Goal: Task Accomplishment & Management: Manage account settings

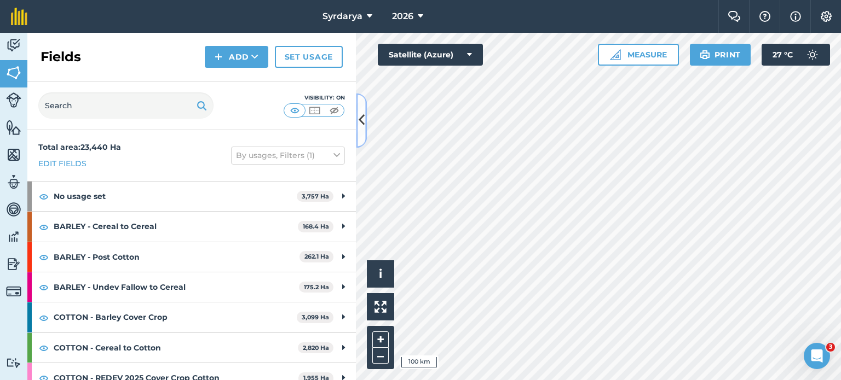
click at [362, 129] on icon at bounding box center [362, 120] width 6 height 19
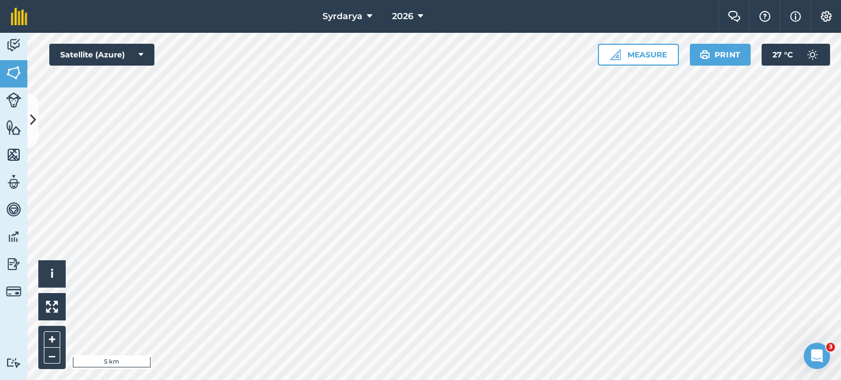
click at [401, 380] on html "Syrdarya 2026 Farm Chat Help Info Settings Syrdarya - 2026 Reproduced with the …" at bounding box center [420, 190] width 841 height 380
click at [417, 11] on button "2026" at bounding box center [408, 16] width 40 height 33
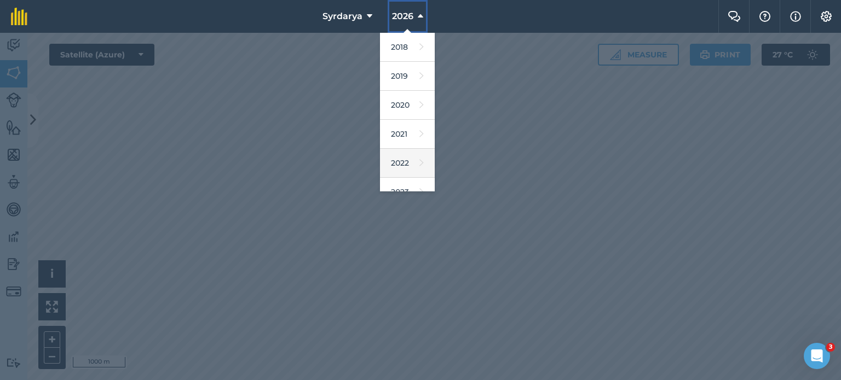
scroll to position [130, 0]
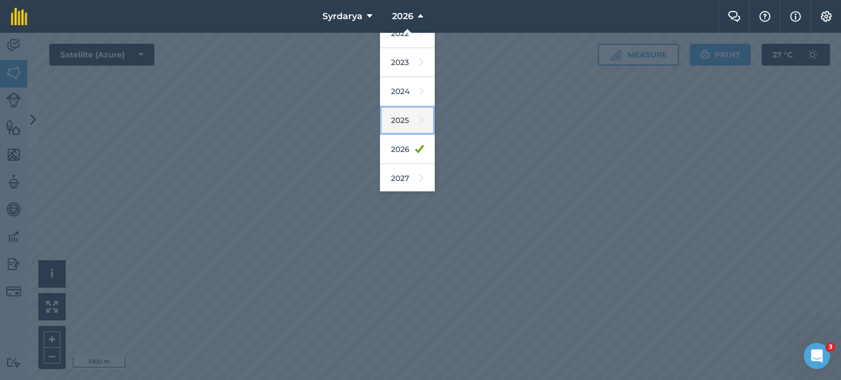
click at [408, 122] on link "2025" at bounding box center [407, 120] width 55 height 29
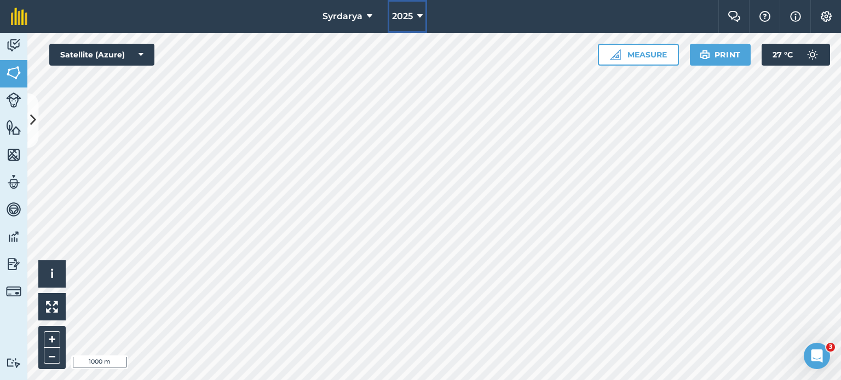
click at [412, 4] on button "2025" at bounding box center [407, 16] width 39 height 33
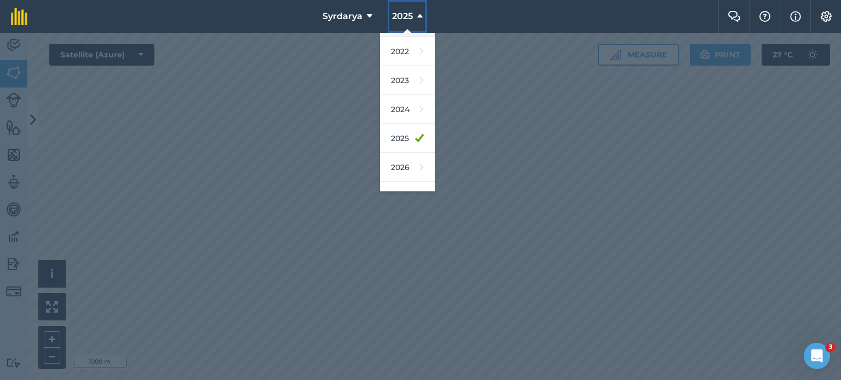
scroll to position [113, 0]
click at [406, 161] on link "2026" at bounding box center [407, 166] width 55 height 29
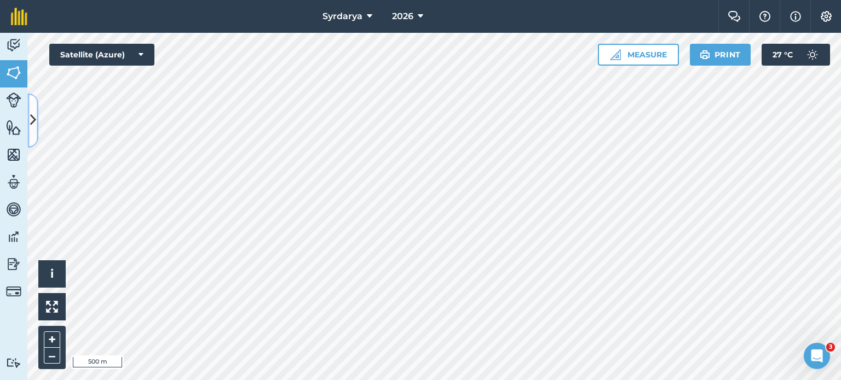
click at [30, 124] on icon at bounding box center [33, 120] width 6 height 19
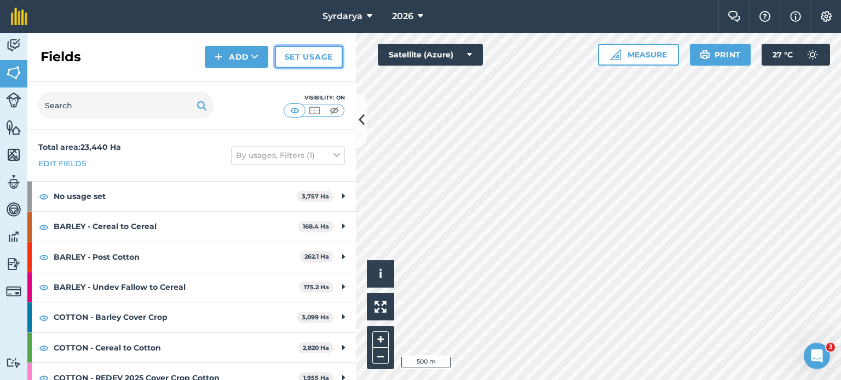
click at [301, 57] on link "Set usage" at bounding box center [309, 57] width 68 height 22
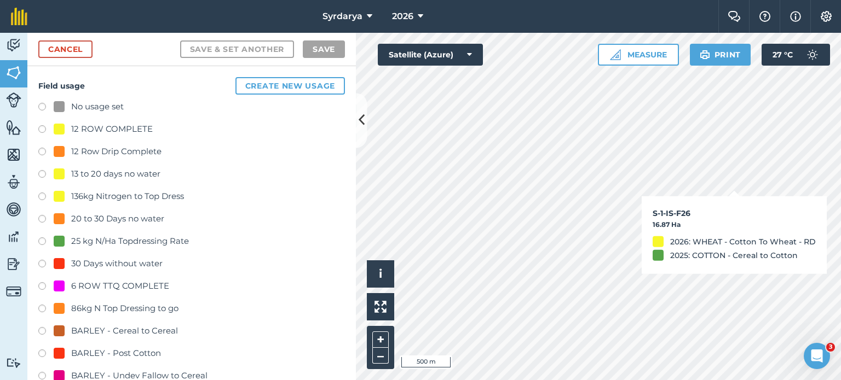
checkbox input "true"
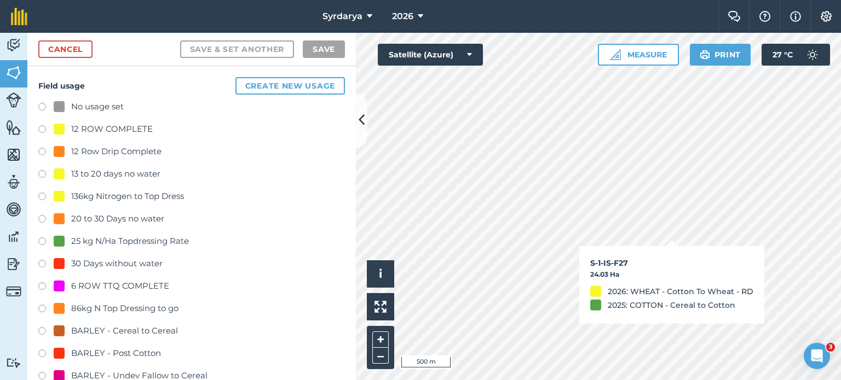
checkbox input "true"
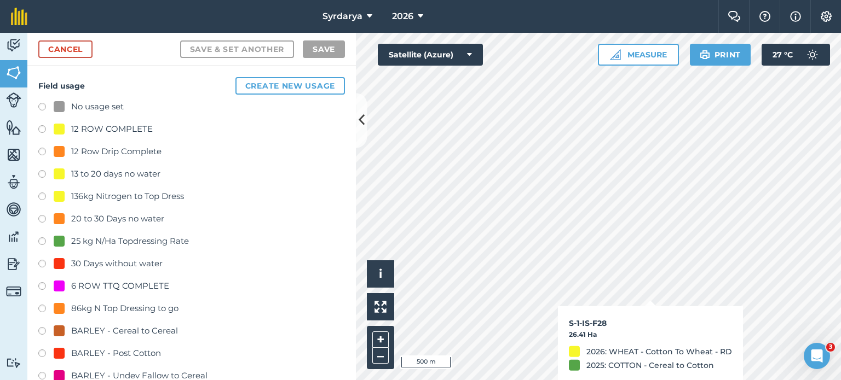
checkbox input "true"
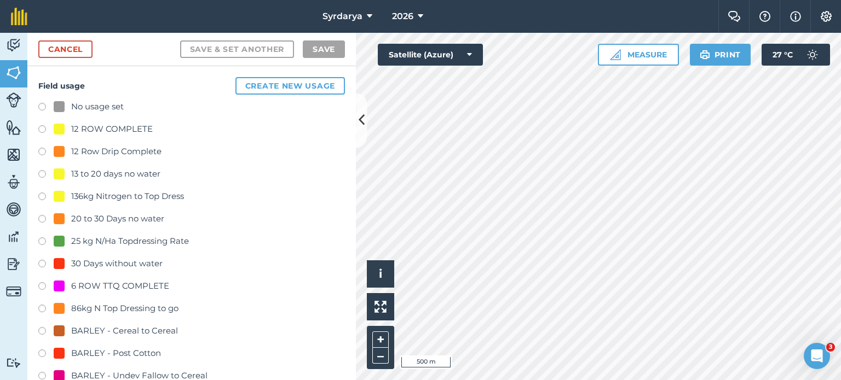
click at [40, 103] on label at bounding box center [45, 108] width 15 height 11
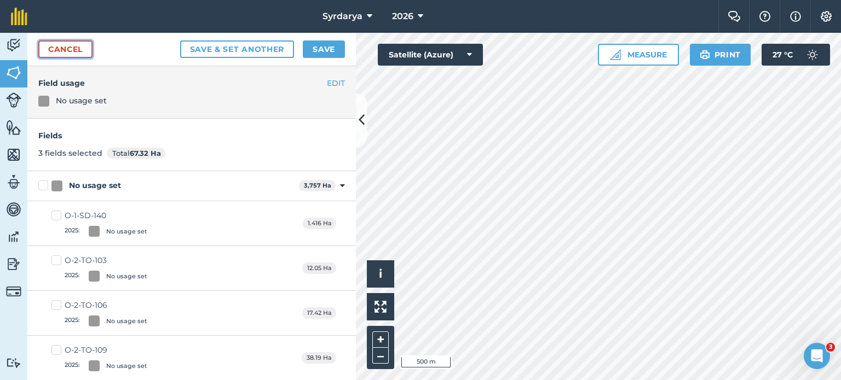
click at [86, 49] on link "Cancel" at bounding box center [65, 50] width 54 height 18
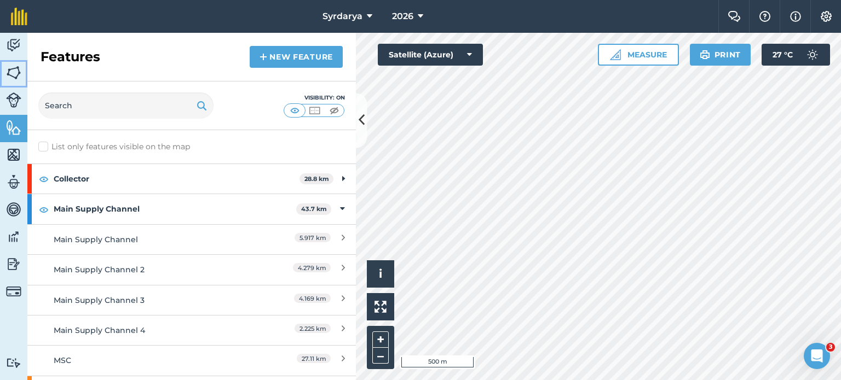
click at [9, 67] on img at bounding box center [13, 73] width 15 height 16
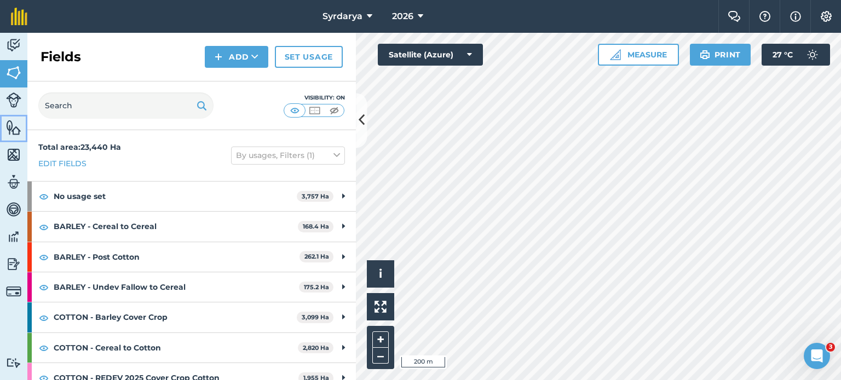
click at [11, 130] on img at bounding box center [13, 127] width 15 height 16
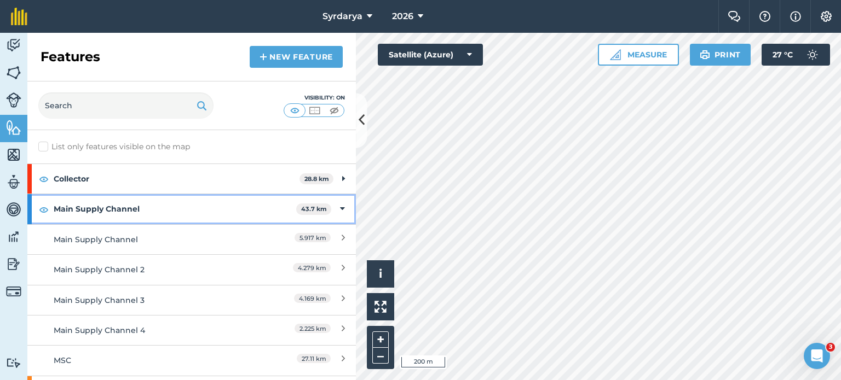
click at [327, 208] on div "Main Supply Channel 43.7 km" at bounding box center [191, 209] width 328 height 30
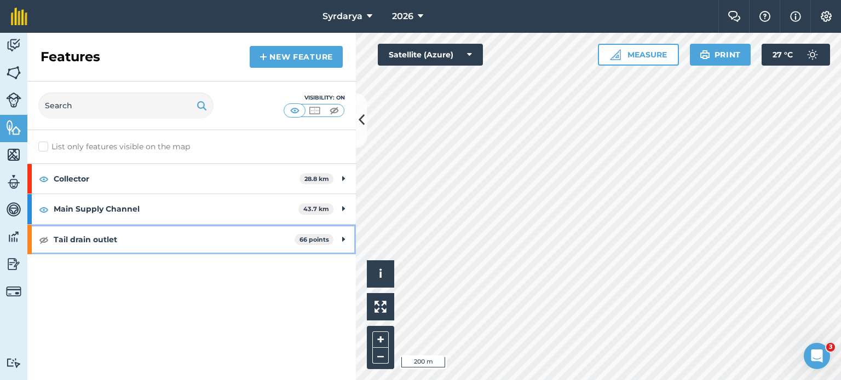
click at [162, 233] on strong "Tail drain outlet" at bounding box center [174, 240] width 241 height 30
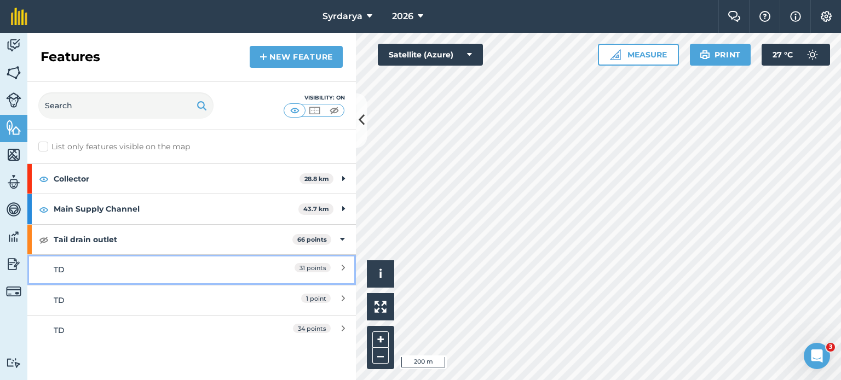
click at [66, 269] on div "TD" at bounding box center [151, 270] width 194 height 12
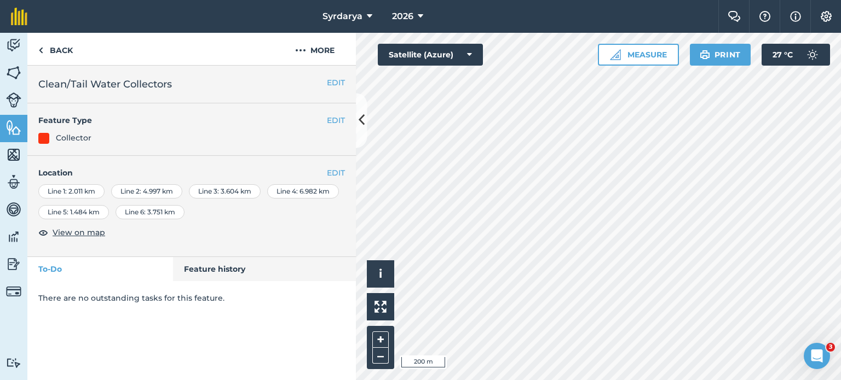
click at [339, 164] on div "EDIT Location Line 1 : 2.011 km Line 2 : 4.997 km Line 3 : 3.604 km Line 4 : 6.…" at bounding box center [191, 206] width 328 height 101
click at [339, 170] on button "EDIT" at bounding box center [336, 173] width 18 height 12
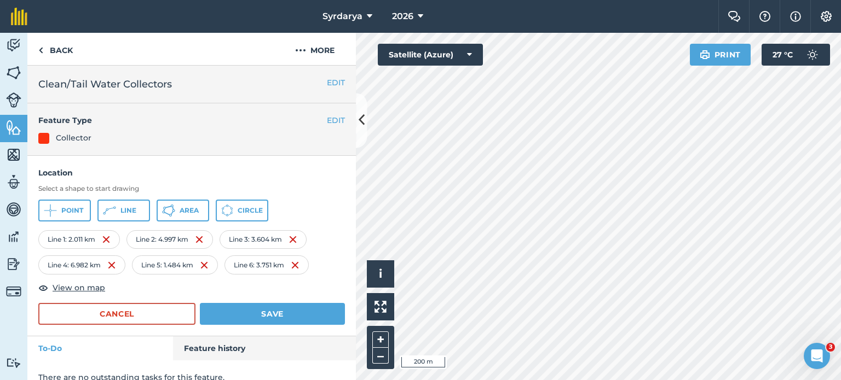
scroll to position [13, 0]
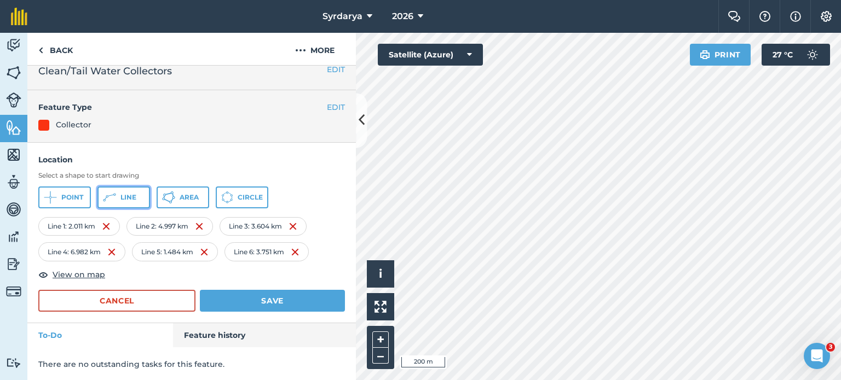
click at [57, 200] on icon at bounding box center [50, 197] width 13 height 13
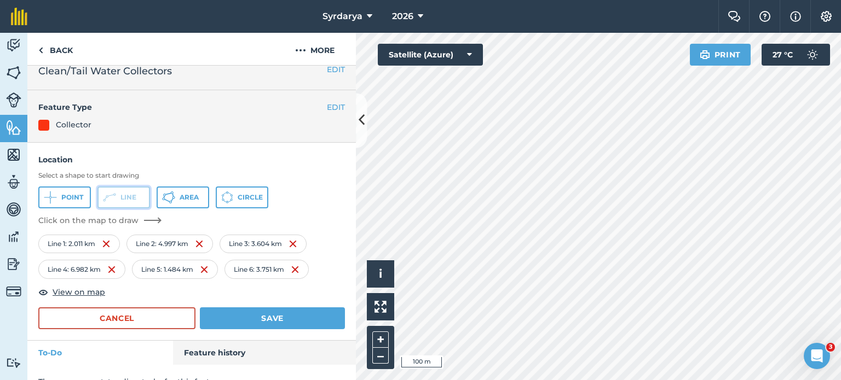
scroll to position [0, 0]
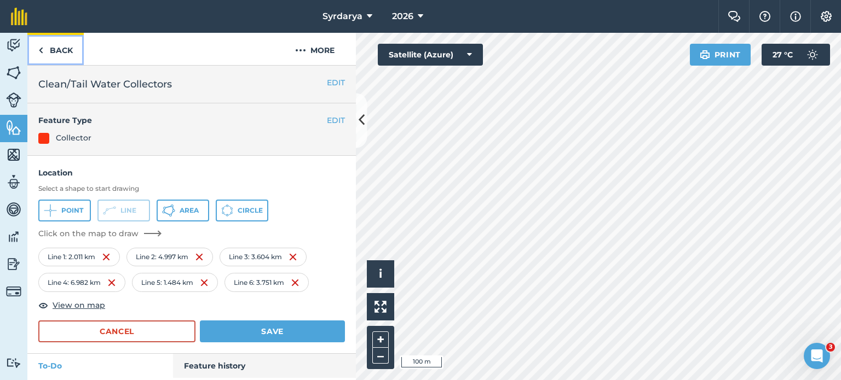
click at [39, 53] on img at bounding box center [40, 50] width 5 height 13
click at [39, 49] on img at bounding box center [40, 50] width 5 height 13
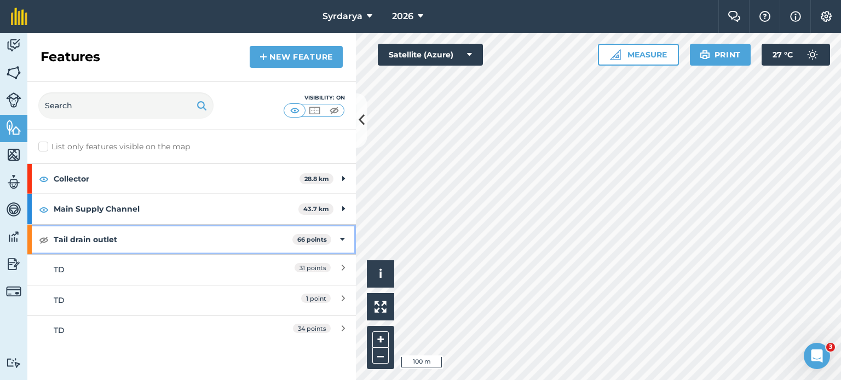
click at [50, 236] on div "Tail drain outlet 66 points" at bounding box center [191, 240] width 328 height 30
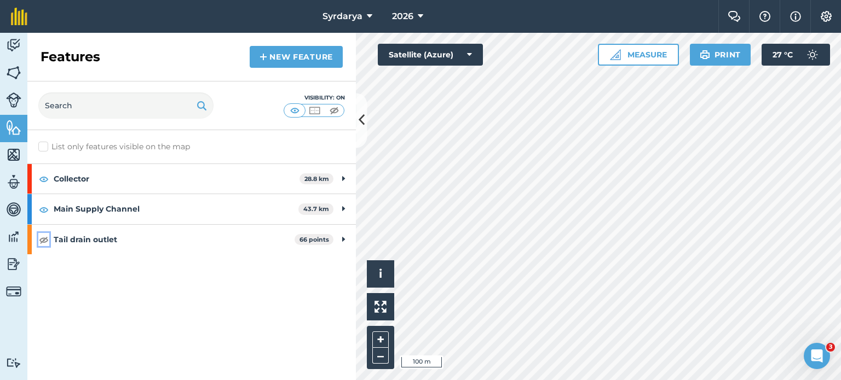
click at [41, 240] on img at bounding box center [44, 239] width 10 height 13
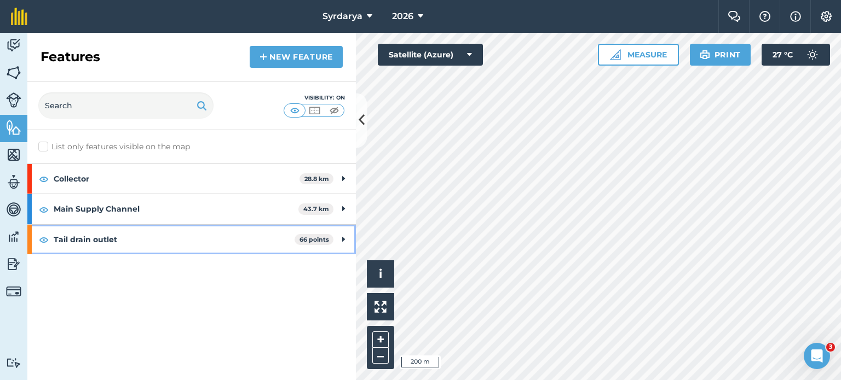
click at [345, 238] on div "Tail drain outlet 66 points" at bounding box center [191, 240] width 328 height 30
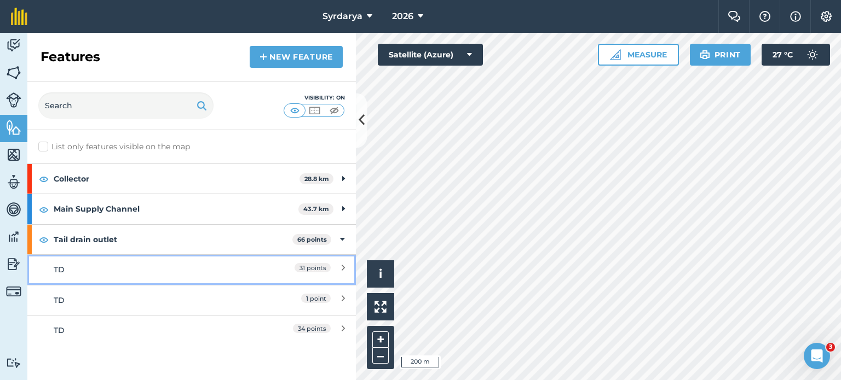
click at [282, 270] on div "31 points" at bounding box center [296, 270] width 97 height 12
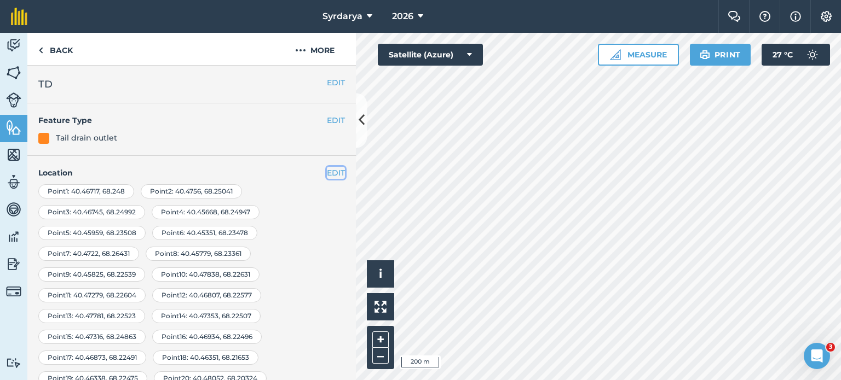
click at [333, 169] on button "EDIT" at bounding box center [336, 173] width 18 height 12
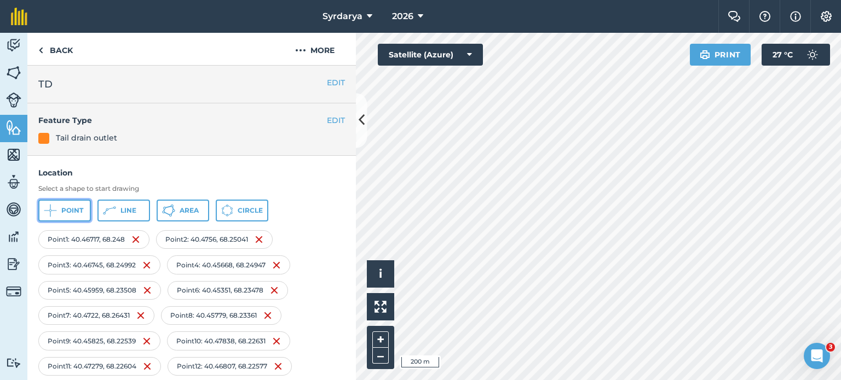
click at [70, 210] on span "Point" at bounding box center [72, 210] width 22 height 9
click at [74, 212] on span "Point" at bounding box center [72, 210] width 22 height 9
click at [77, 210] on span "Point" at bounding box center [72, 210] width 22 height 9
click at [67, 216] on button "Point" at bounding box center [64, 211] width 53 height 22
click at [53, 201] on button "Point" at bounding box center [64, 211] width 53 height 22
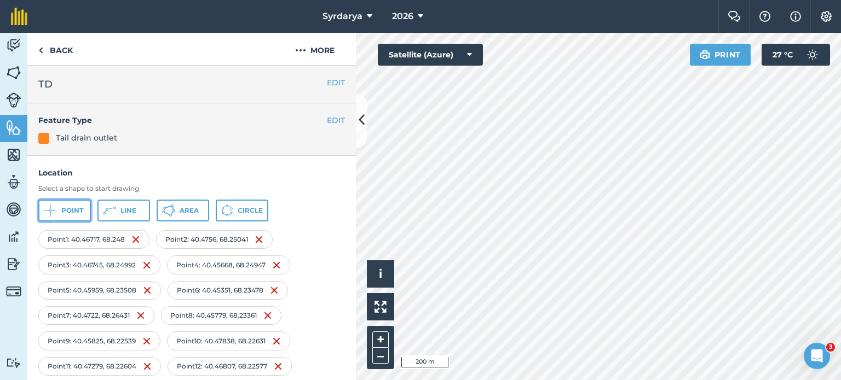
click at [64, 205] on button "Point" at bounding box center [64, 211] width 53 height 22
click at [70, 216] on button "Point" at bounding box center [64, 211] width 53 height 22
click at [76, 207] on span "Point" at bounding box center [72, 210] width 22 height 9
click at [70, 218] on button "Point" at bounding box center [64, 211] width 53 height 22
click at [82, 214] on span "Point" at bounding box center [72, 210] width 22 height 9
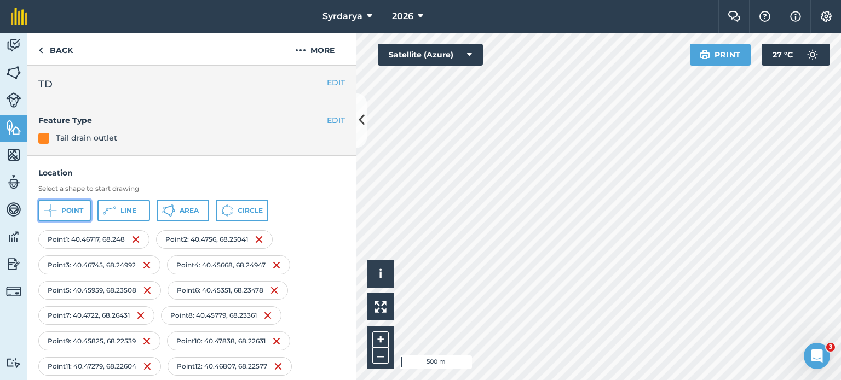
click at [72, 209] on span "Point" at bounding box center [72, 210] width 22 height 9
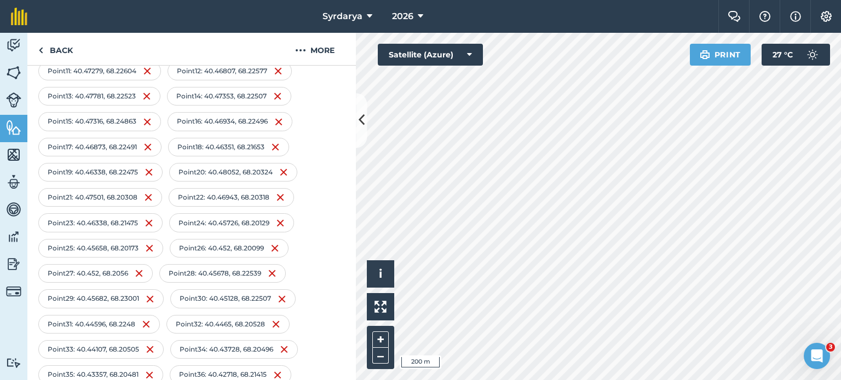
scroll to position [491, 0]
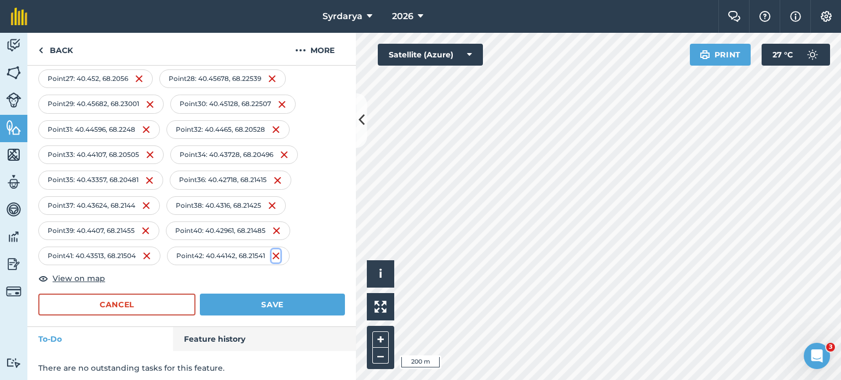
click at [278, 253] on img at bounding box center [276, 256] width 9 height 13
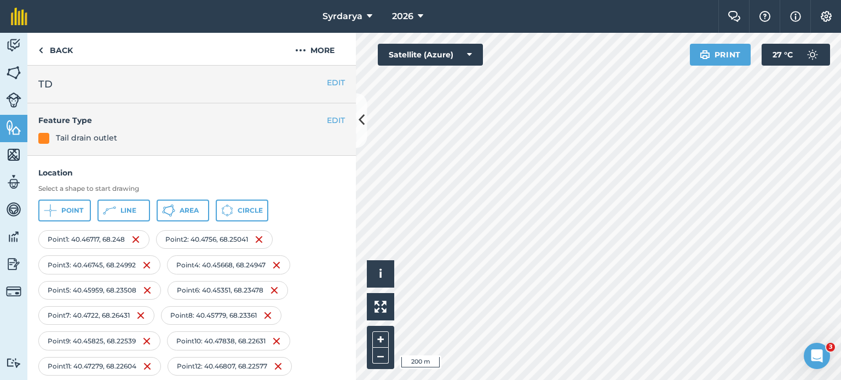
scroll to position [0, 0]
click at [60, 211] on button "Point" at bounding box center [64, 211] width 53 height 22
click at [64, 203] on button "Point" at bounding box center [64, 211] width 53 height 22
click at [79, 210] on span "Point" at bounding box center [72, 210] width 22 height 9
click at [53, 209] on icon at bounding box center [50, 210] width 13 height 13
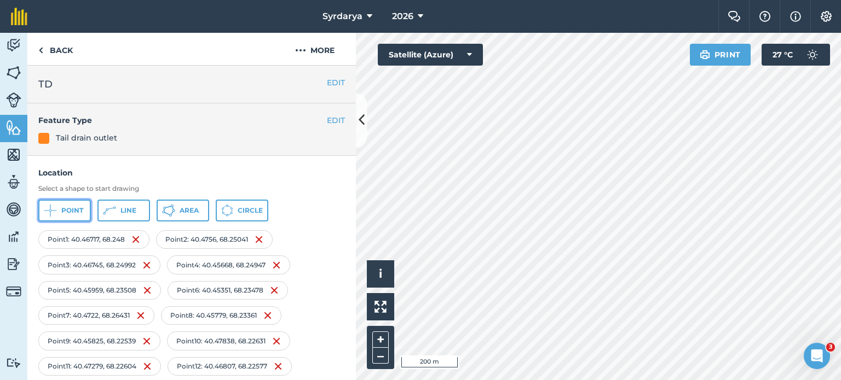
click at [76, 216] on button "Point" at bounding box center [64, 211] width 53 height 22
click at [49, 204] on icon at bounding box center [50, 210] width 13 height 13
click at [77, 212] on span "Point" at bounding box center [72, 210] width 22 height 9
click at [51, 211] on icon at bounding box center [53, 211] width 5 height 1
click at [63, 214] on span "Point" at bounding box center [72, 210] width 22 height 9
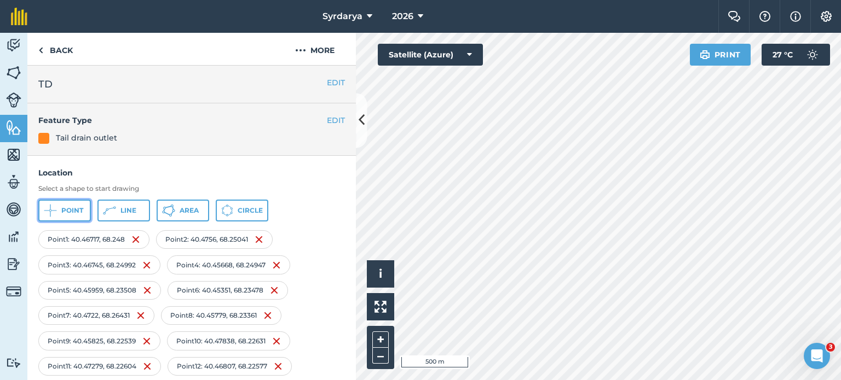
click at [77, 209] on span "Point" at bounding box center [72, 210] width 22 height 9
click at [420, 65] on div "Click to place a point i © 2025 TomTom, Microsoft 1000 m + – Satellite (Azure) …" at bounding box center [598, 207] width 485 height 348
click at [62, 211] on span "Point" at bounding box center [72, 210] width 22 height 9
click at [67, 206] on span "Point" at bounding box center [72, 210] width 22 height 9
click at [75, 207] on span "Point" at bounding box center [72, 210] width 22 height 9
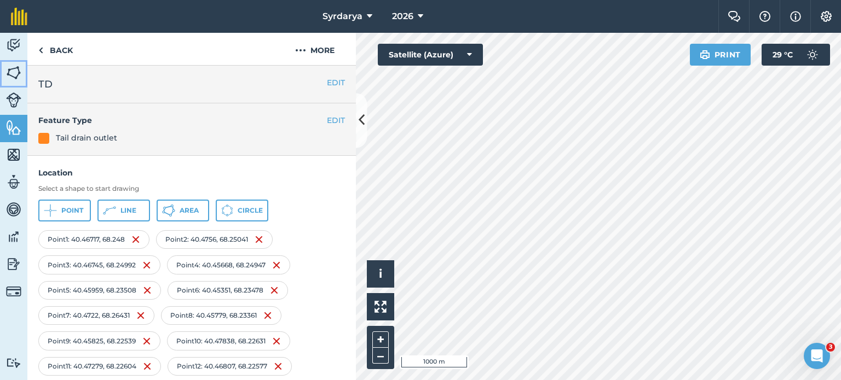
click at [18, 78] on img at bounding box center [13, 73] width 15 height 16
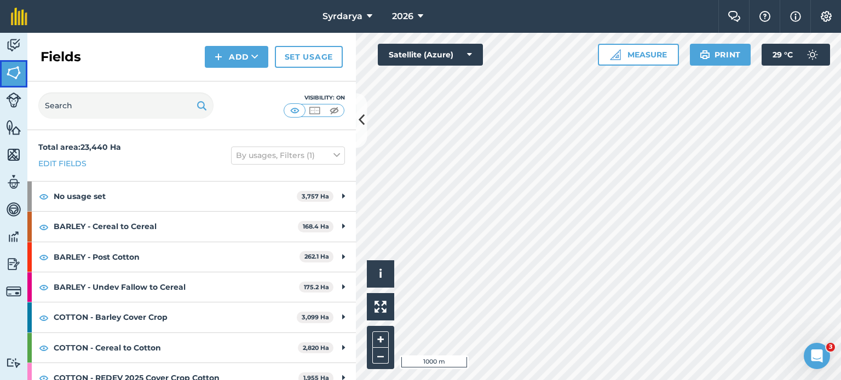
click at [17, 74] on img at bounding box center [13, 73] width 15 height 16
click at [17, 160] on img at bounding box center [13, 155] width 15 height 16
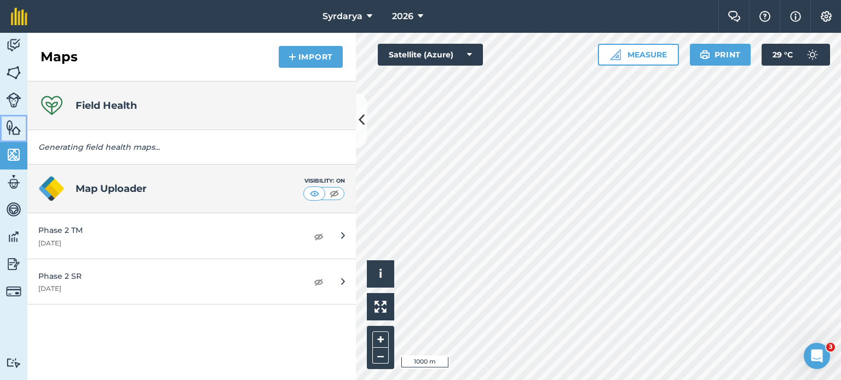
click at [18, 123] on img at bounding box center [13, 127] width 15 height 16
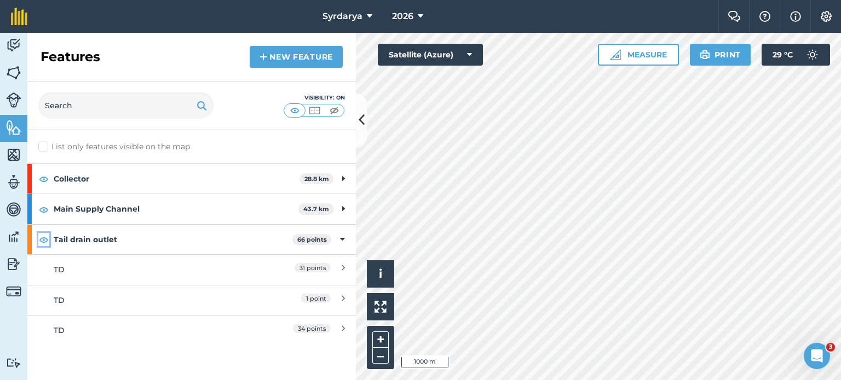
click at [43, 236] on img at bounding box center [44, 239] width 10 height 13
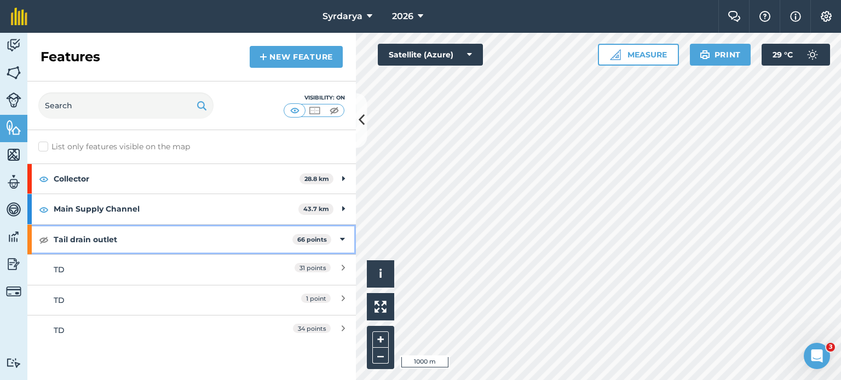
click at [349, 238] on div "Tail drain outlet 66 points" at bounding box center [191, 240] width 328 height 30
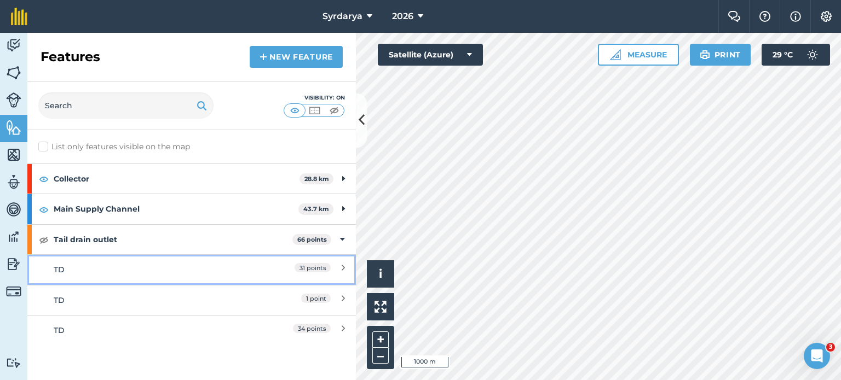
click at [253, 273] on div "31 points" at bounding box center [296, 270] width 97 height 12
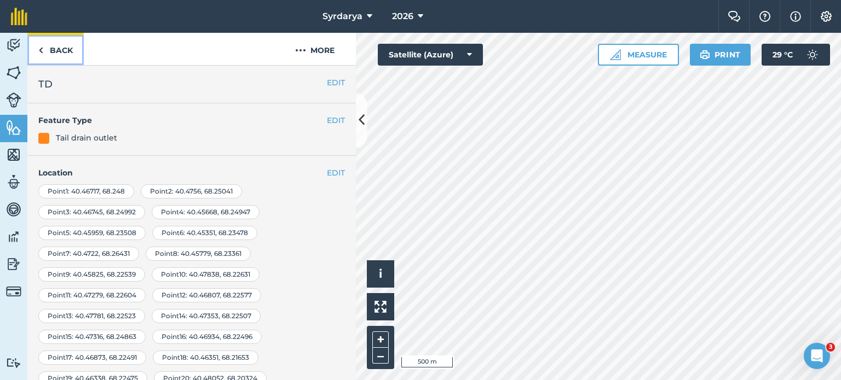
click at [35, 58] on link "Back" at bounding box center [55, 49] width 56 height 32
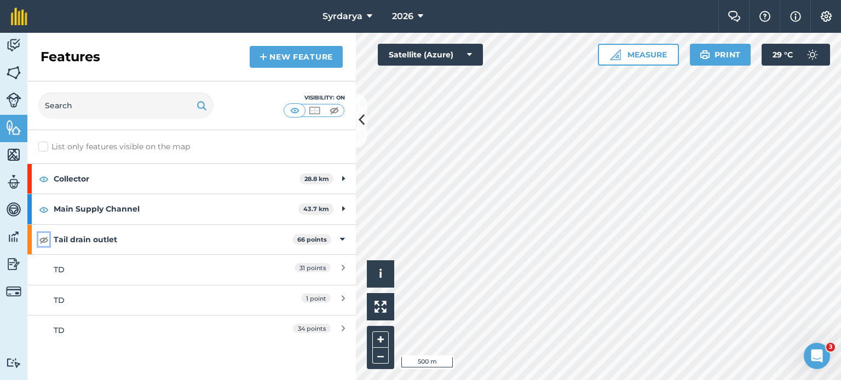
click at [42, 240] on img at bounding box center [44, 239] width 10 height 13
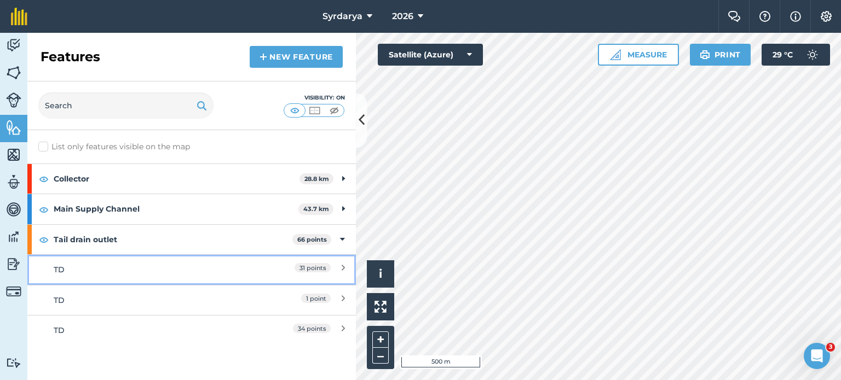
click at [330, 268] on span "31 points" at bounding box center [313, 267] width 36 height 9
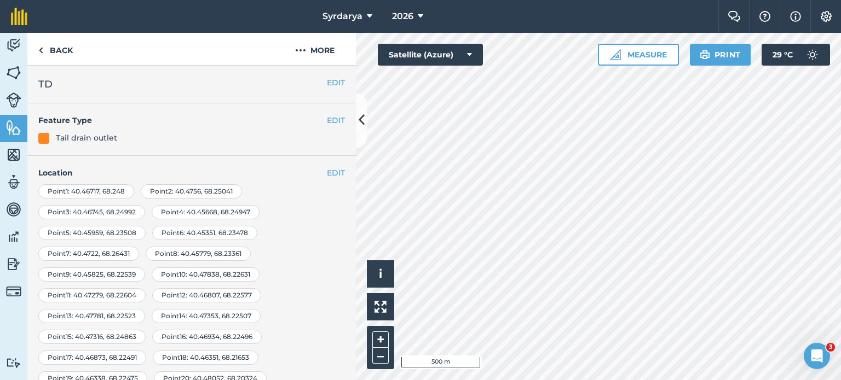
click at [311, 170] on h4 "Location" at bounding box center [191, 173] width 307 height 12
click at [327, 170] on button "EDIT" at bounding box center [336, 173] width 18 height 12
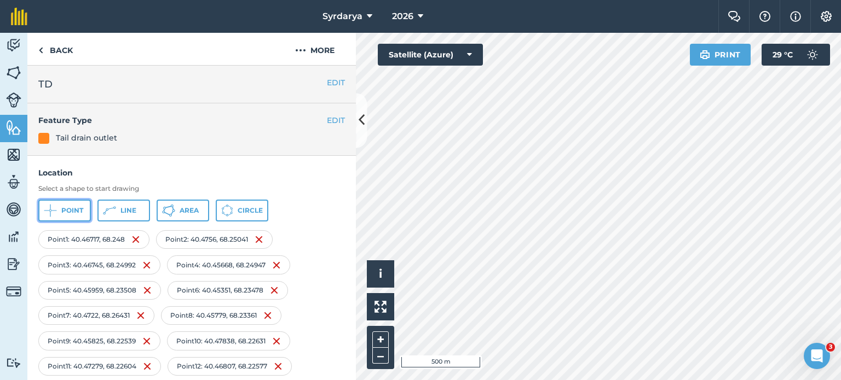
click at [63, 212] on span "Point" at bounding box center [72, 210] width 22 height 9
click at [60, 207] on button "Point" at bounding box center [64, 211] width 53 height 22
click at [90, 206] on button "Point" at bounding box center [64, 211] width 53 height 22
click at [70, 204] on button "Point" at bounding box center [64, 211] width 53 height 22
click at [66, 221] on button "Point" at bounding box center [64, 211] width 53 height 22
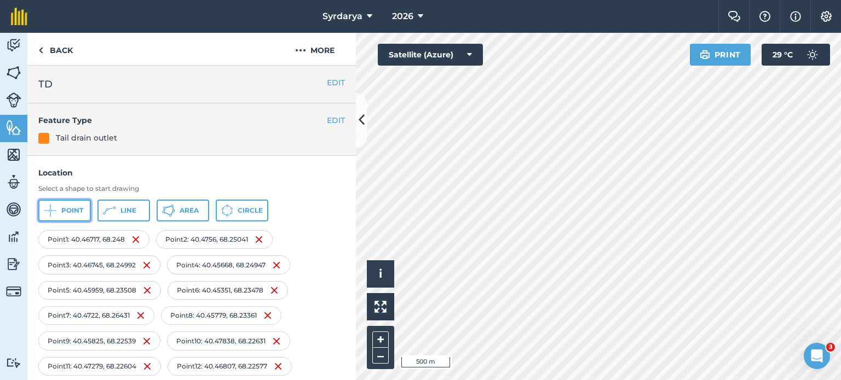
click at [46, 216] on icon at bounding box center [50, 210] width 13 height 13
click at [61, 209] on span "Point" at bounding box center [72, 210] width 22 height 9
click at [59, 210] on button "Point" at bounding box center [64, 211] width 53 height 22
click at [72, 209] on span "Point" at bounding box center [72, 210] width 22 height 9
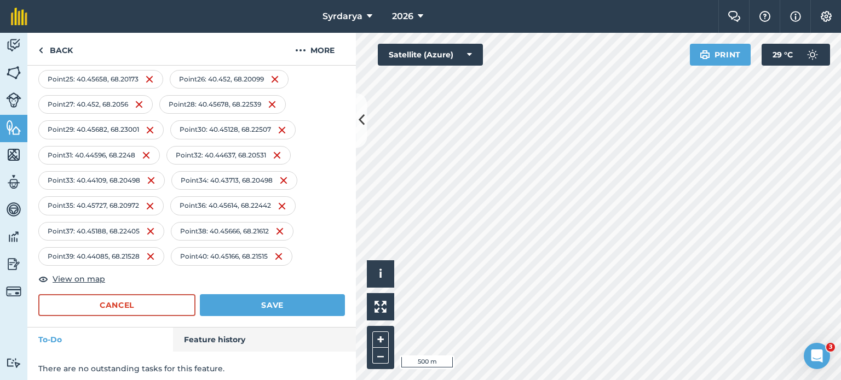
click at [284, 273] on div "Point 1 : 40.46717 , 68.248 Point 2 : 40.4756 , 68.25041 Point 3 : 40.46745 , 6…" at bounding box center [191, 26] width 307 height 520
click at [282, 275] on div "Point 1 : 40.46717 , 68.248 Point 2 : 40.4756 , 68.25041 Point 3 : 40.46745 , 6…" at bounding box center [191, 26] width 307 height 520
click at [281, 276] on div "Point 1 : 40.46717 , 68.248 Point 2 : 40.4756 , 68.25041 Point 3 : 40.46745 , 6…" at bounding box center [191, 26] width 307 height 520
click at [280, 252] on img at bounding box center [278, 256] width 9 height 13
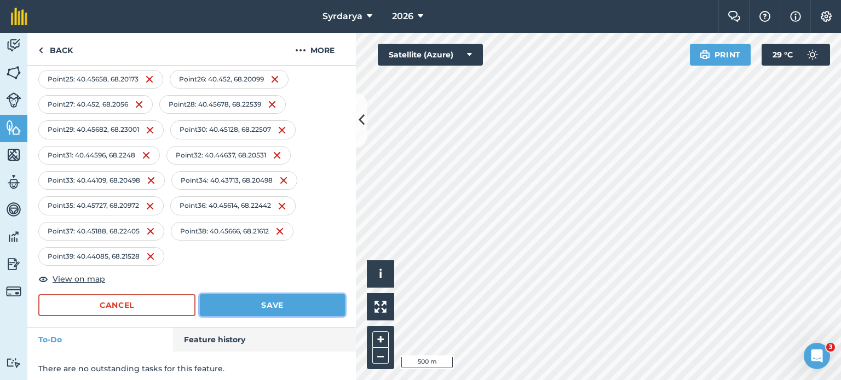
click at [264, 295] on button "Save" at bounding box center [272, 306] width 145 height 22
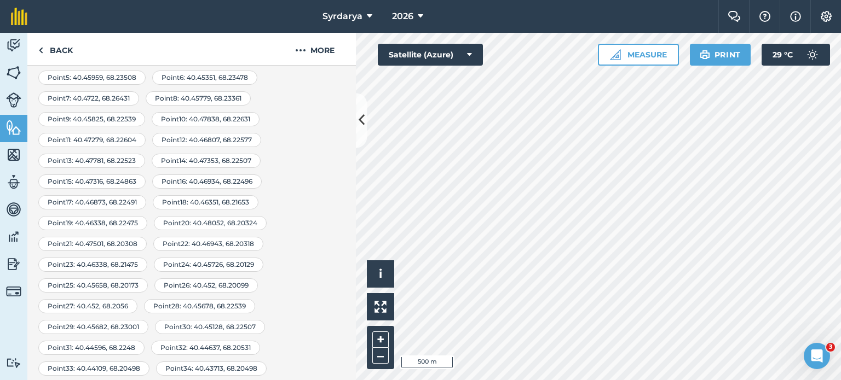
scroll to position [0, 0]
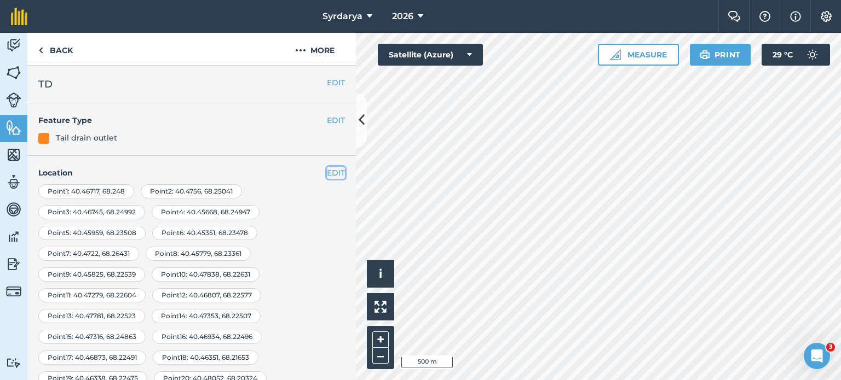
click at [333, 167] on button "EDIT" at bounding box center [336, 173] width 18 height 12
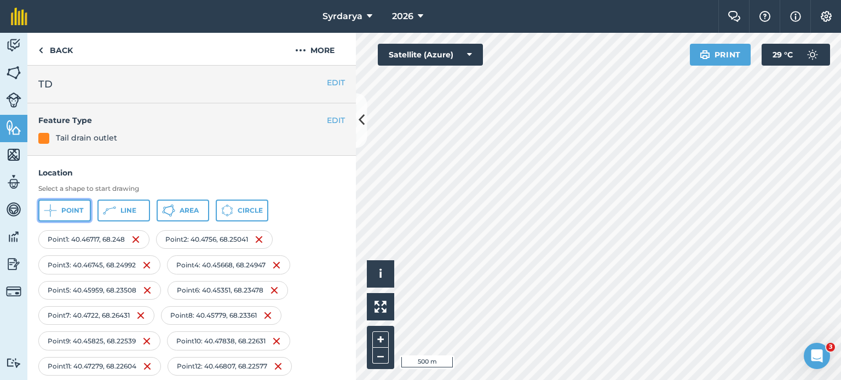
click at [44, 216] on icon at bounding box center [50, 210] width 13 height 13
click at [67, 206] on span "Point" at bounding box center [72, 210] width 22 height 9
click at [50, 215] on icon at bounding box center [50, 210] width 13 height 13
click at [82, 212] on span "Point" at bounding box center [72, 210] width 22 height 9
click at [59, 209] on button "Point" at bounding box center [64, 211] width 53 height 22
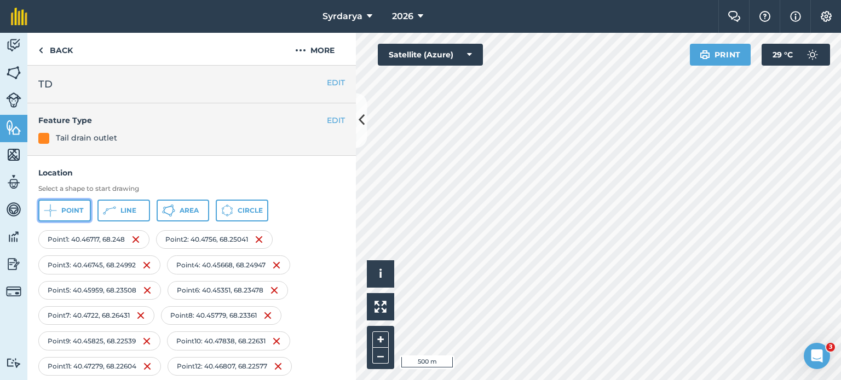
click at [78, 210] on span "Point" at bounding box center [72, 210] width 22 height 9
click at [56, 214] on icon at bounding box center [50, 210] width 13 height 13
click at [51, 214] on icon at bounding box center [50, 210] width 13 height 13
click at [68, 209] on span "Point" at bounding box center [72, 210] width 22 height 9
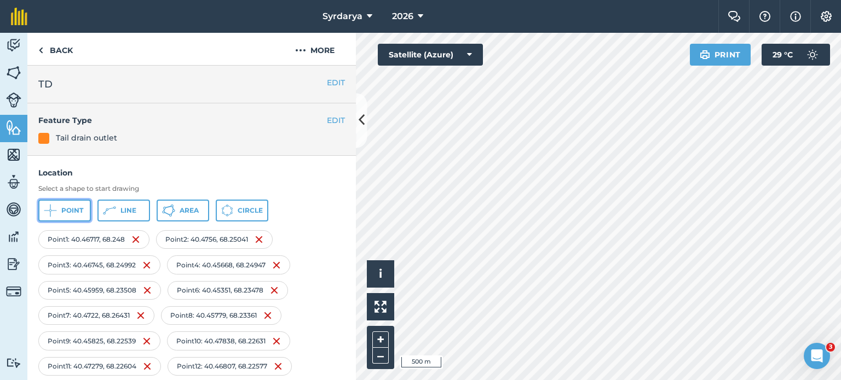
click at [67, 212] on span "Point" at bounding box center [72, 210] width 22 height 9
click at [66, 206] on span "Point" at bounding box center [72, 210] width 22 height 9
click at [60, 210] on button "Point" at bounding box center [64, 211] width 53 height 22
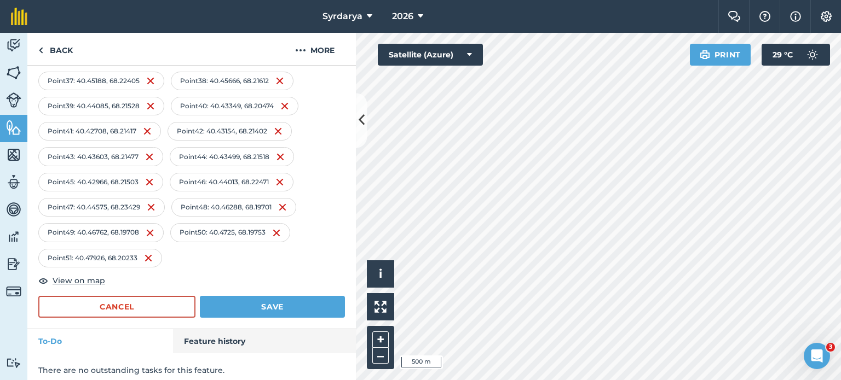
scroll to position [615, 0]
click at [258, 297] on button "Save" at bounding box center [272, 307] width 145 height 22
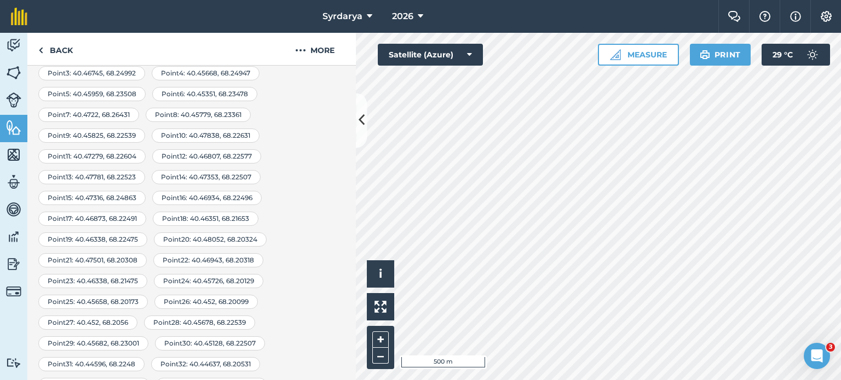
scroll to position [0, 0]
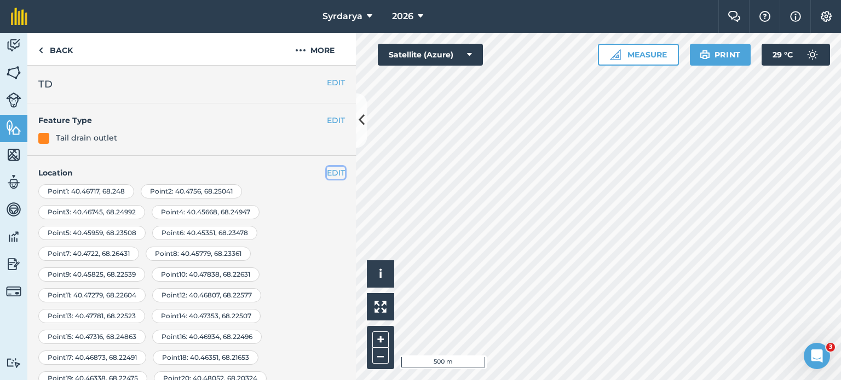
click at [327, 172] on button "EDIT" at bounding box center [336, 173] width 18 height 12
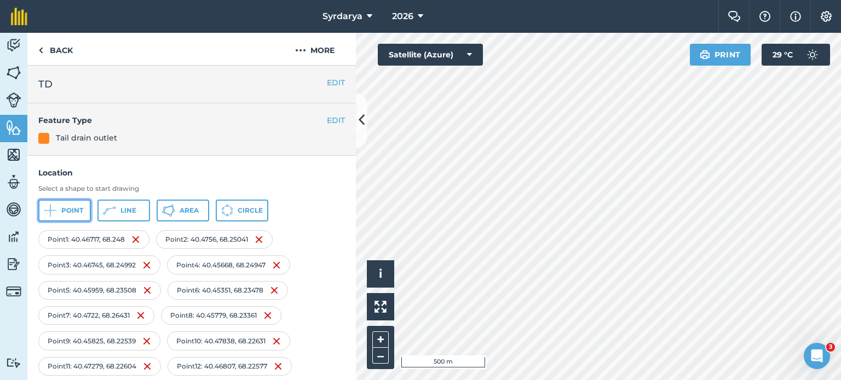
click at [70, 218] on button "Point" at bounding box center [64, 211] width 53 height 22
click at [74, 212] on span "Point" at bounding box center [72, 210] width 22 height 9
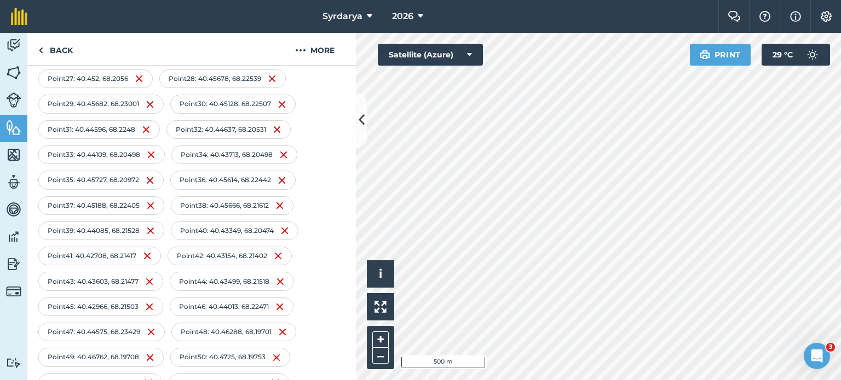
scroll to position [641, 0]
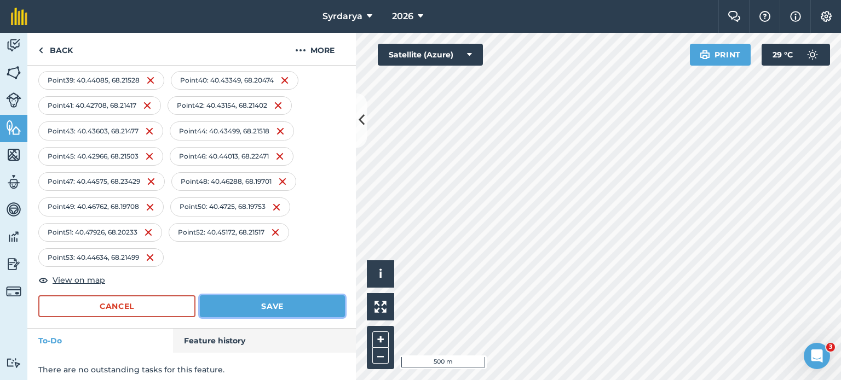
click at [274, 299] on button "Save" at bounding box center [272, 307] width 145 height 22
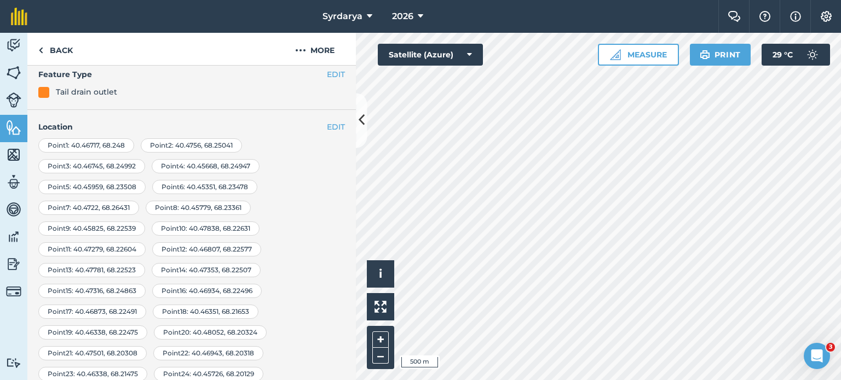
scroll to position [0, 0]
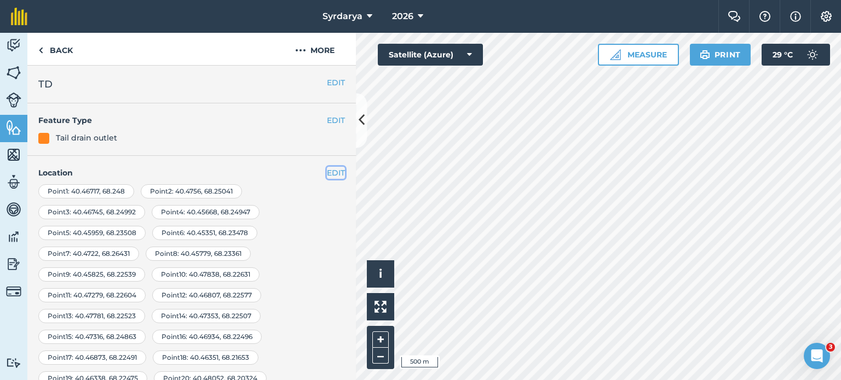
click at [327, 174] on button "EDIT" at bounding box center [336, 173] width 18 height 12
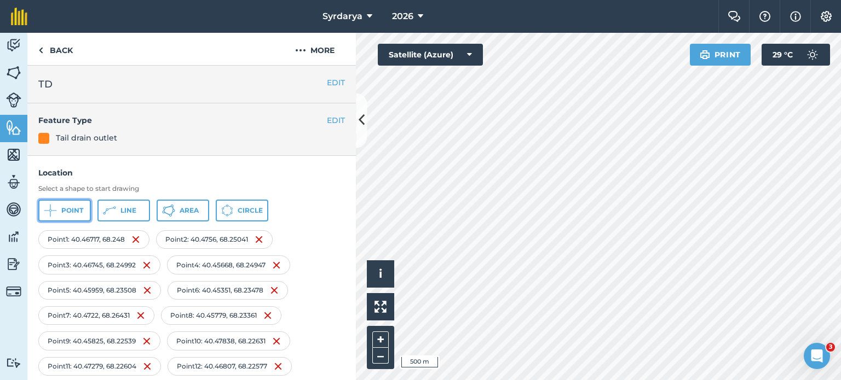
click at [62, 205] on button "Point" at bounding box center [64, 211] width 53 height 22
click at [84, 211] on button "Point" at bounding box center [64, 211] width 53 height 22
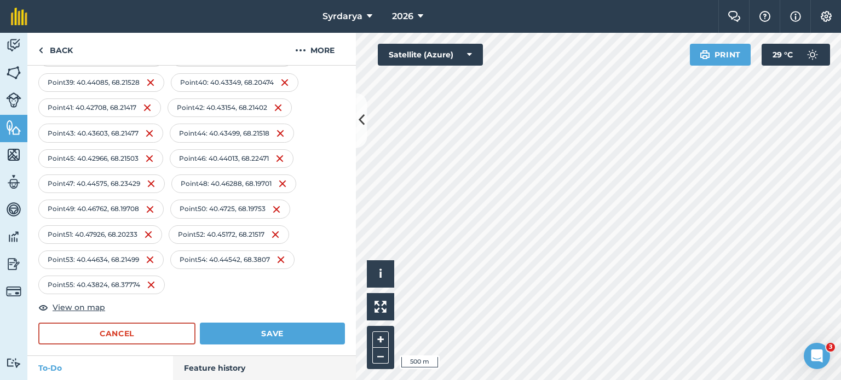
scroll to position [666, 0]
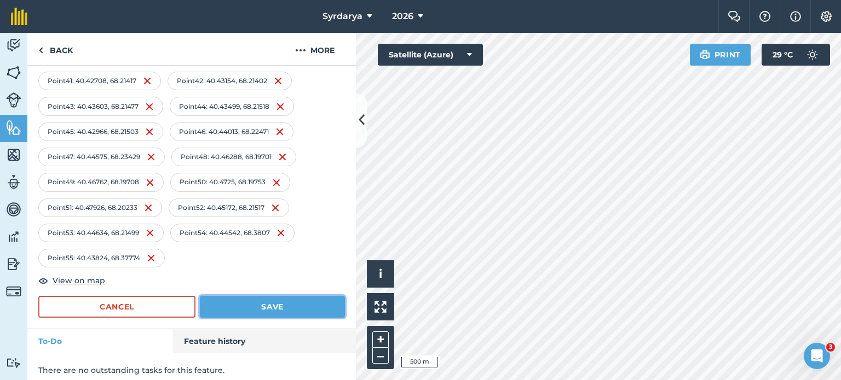
click at [271, 296] on button "Save" at bounding box center [272, 307] width 145 height 22
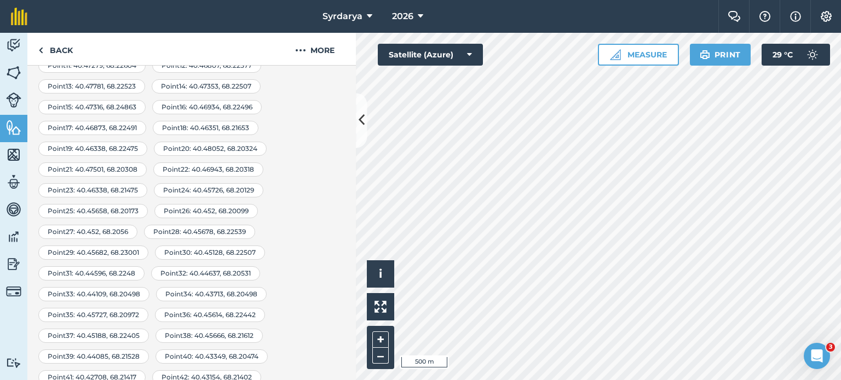
scroll to position [0, 0]
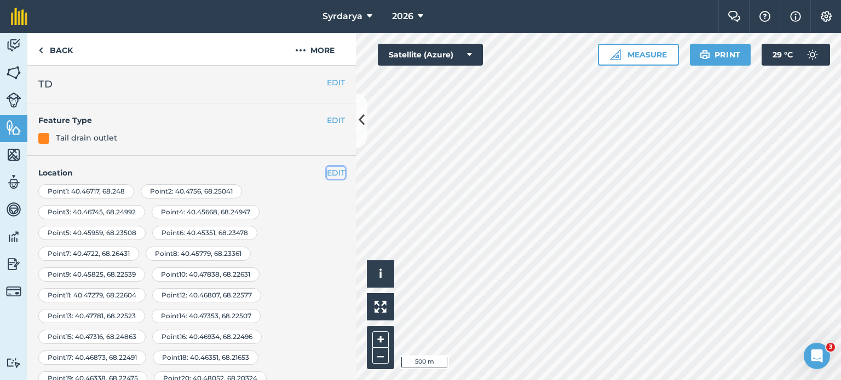
click at [327, 167] on button "EDIT" at bounding box center [336, 173] width 18 height 12
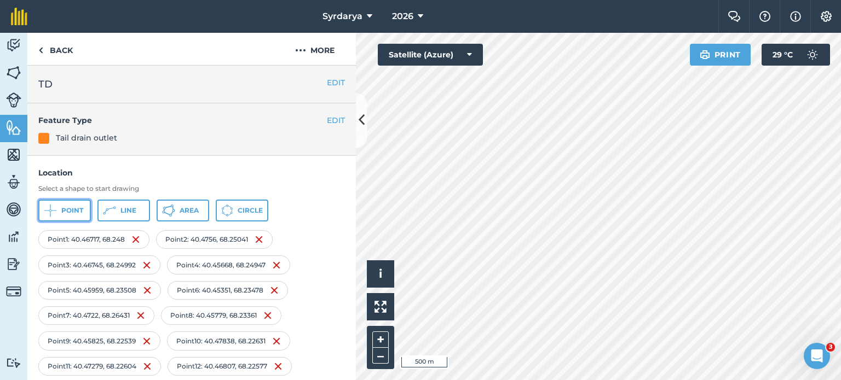
click at [68, 216] on button "Point" at bounding box center [64, 211] width 53 height 22
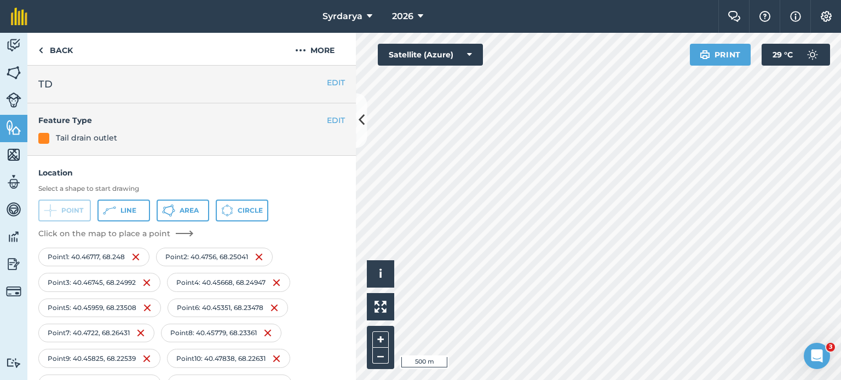
click at [31, 190] on div "Activity Fields Livestock Features Maps Team Vehicles Data Reporting Billing Tu…" at bounding box center [420, 207] width 841 height 348
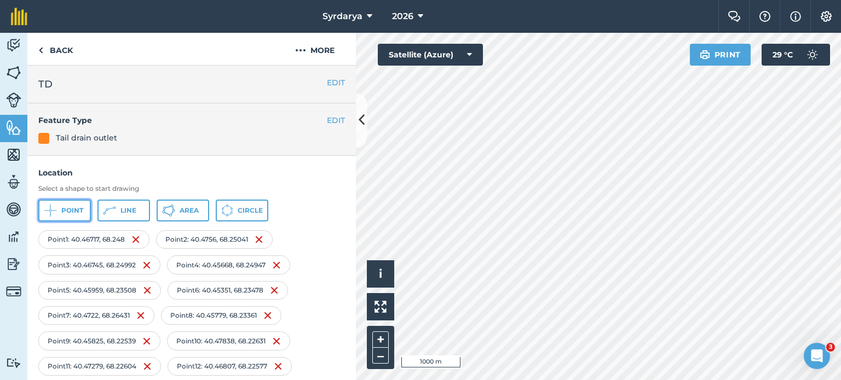
click at [79, 211] on span "Point" at bounding box center [72, 210] width 22 height 9
click at [57, 212] on button "Point" at bounding box center [64, 211] width 53 height 22
click at [74, 210] on span "Point" at bounding box center [72, 210] width 22 height 9
click at [55, 197] on div "Select a shape to start drawing Point Line Area Circle" at bounding box center [191, 202] width 307 height 37
click at [60, 206] on button "Point" at bounding box center [64, 211] width 53 height 22
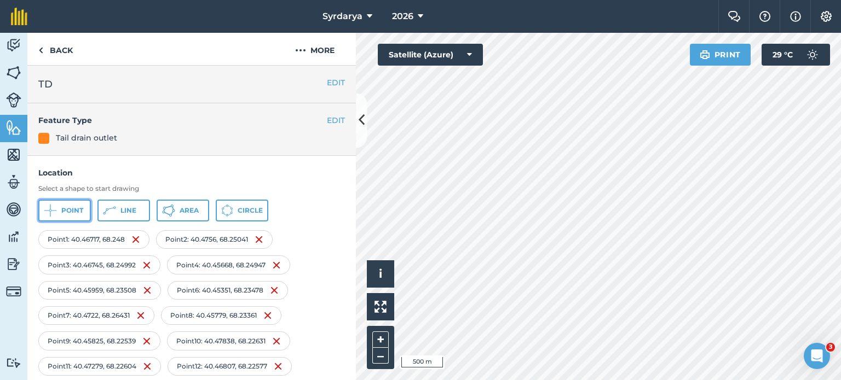
click at [49, 200] on button "Point" at bounding box center [64, 211] width 53 height 22
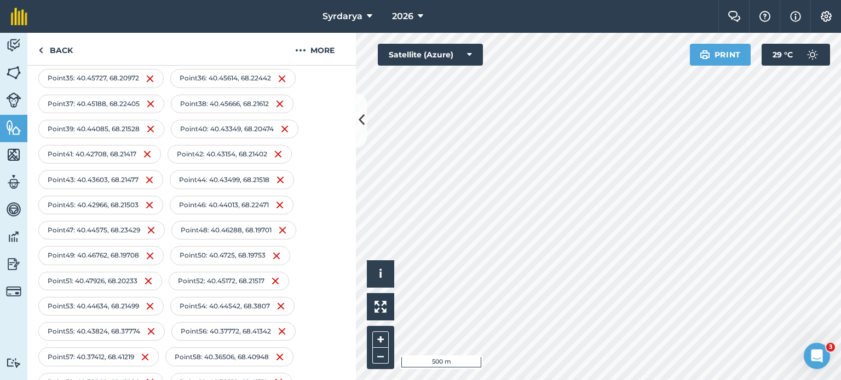
scroll to position [741, 0]
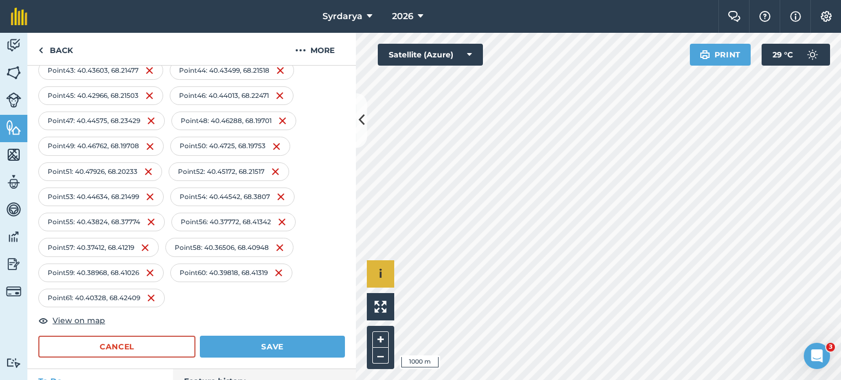
scroll to position [781, 0]
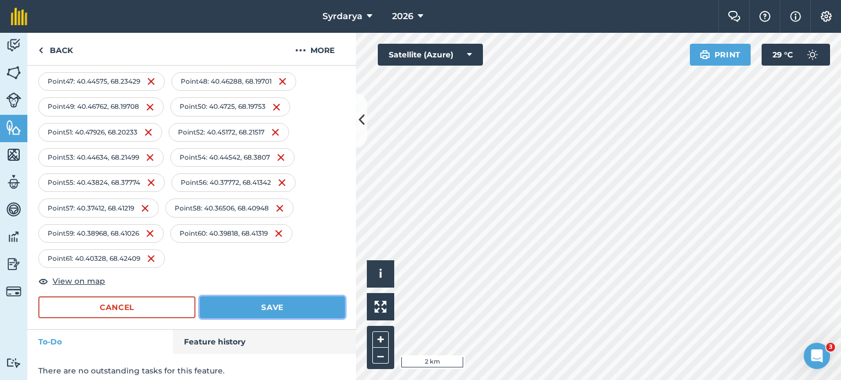
click at [281, 297] on button "Save" at bounding box center [272, 308] width 145 height 22
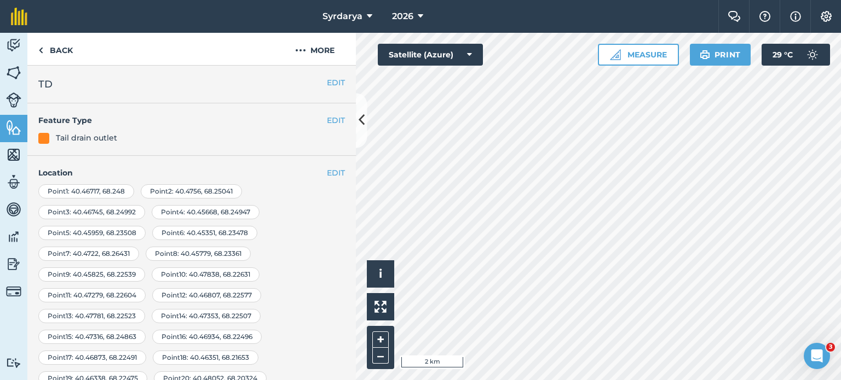
scroll to position [0, 0]
click at [40, 57] on link "Back" at bounding box center [55, 49] width 56 height 32
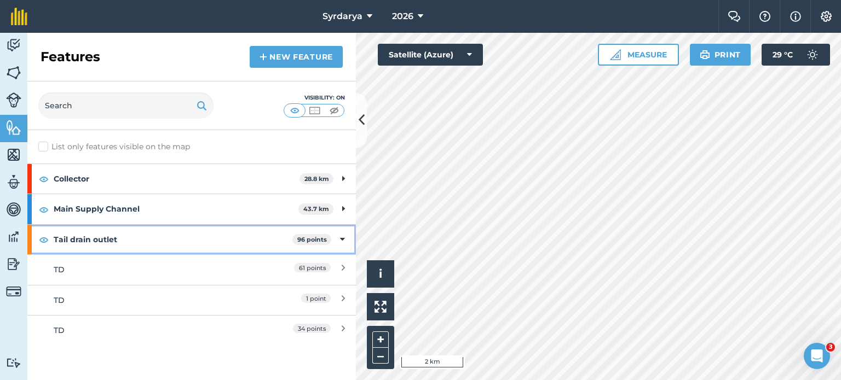
click at [345, 237] on div "Tail drain outlet 96 points" at bounding box center [191, 240] width 328 height 30
click at [341, 237] on div "Tail drain outlet 96 points" at bounding box center [191, 240] width 328 height 30
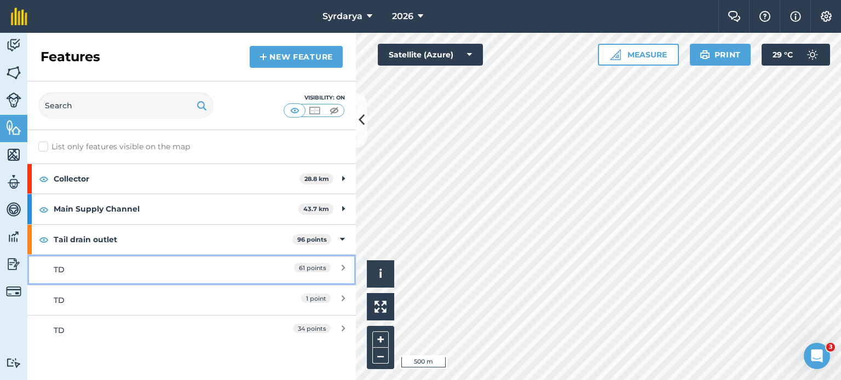
click at [341, 267] on div "61 points" at bounding box center [296, 270] width 97 height 12
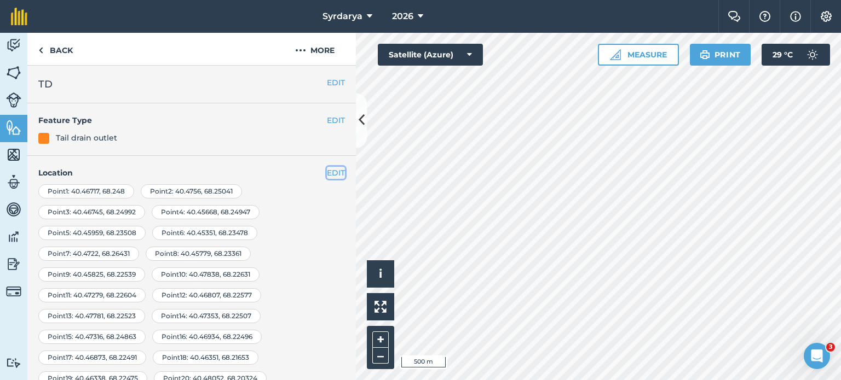
click at [334, 178] on button "EDIT" at bounding box center [336, 173] width 18 height 12
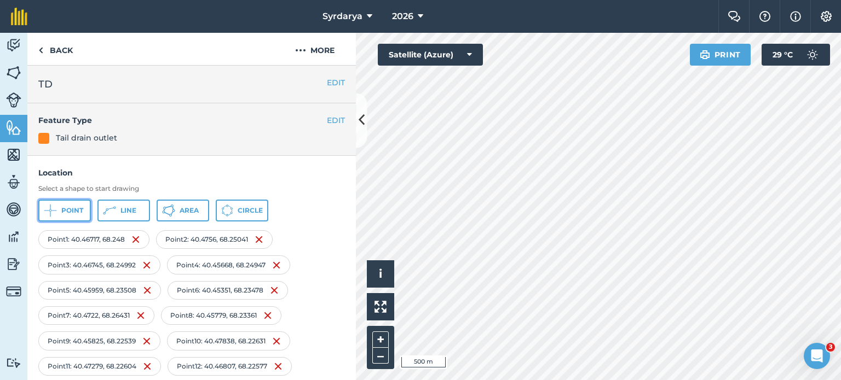
click at [55, 217] on button "Point" at bounding box center [64, 211] width 53 height 22
click at [78, 210] on span "Point" at bounding box center [72, 210] width 22 height 9
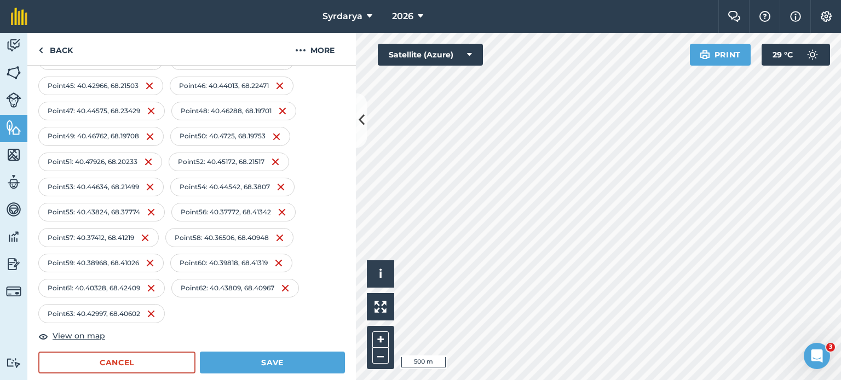
scroll to position [766, 0]
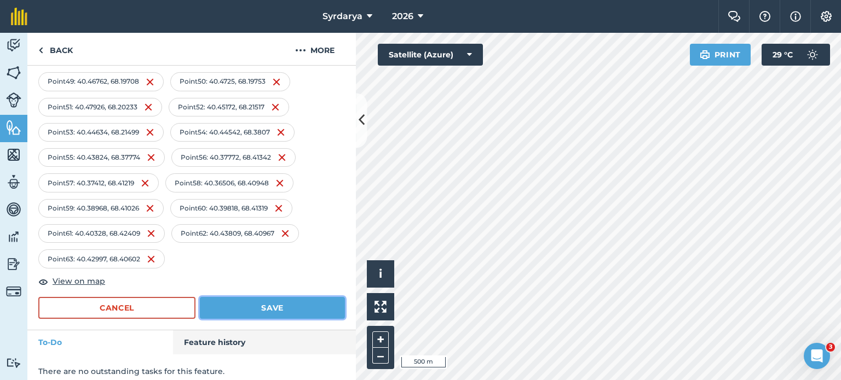
click at [258, 297] on button "Save" at bounding box center [272, 308] width 145 height 22
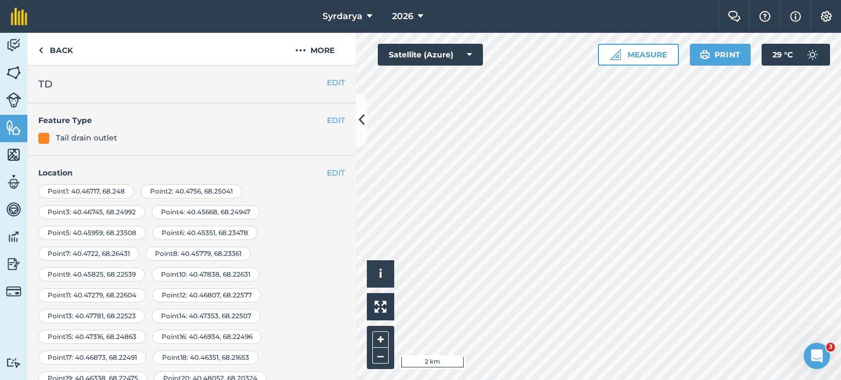
scroll to position [0, 0]
click at [36, 53] on link "Back" at bounding box center [55, 49] width 56 height 32
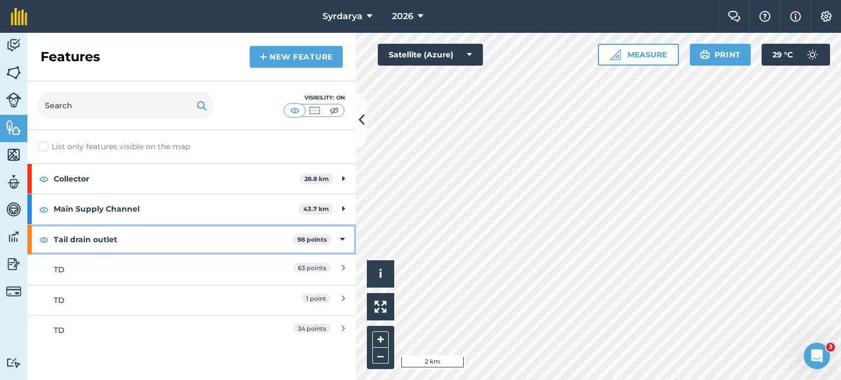
click at [342, 241] on icon at bounding box center [342, 240] width 5 height 12
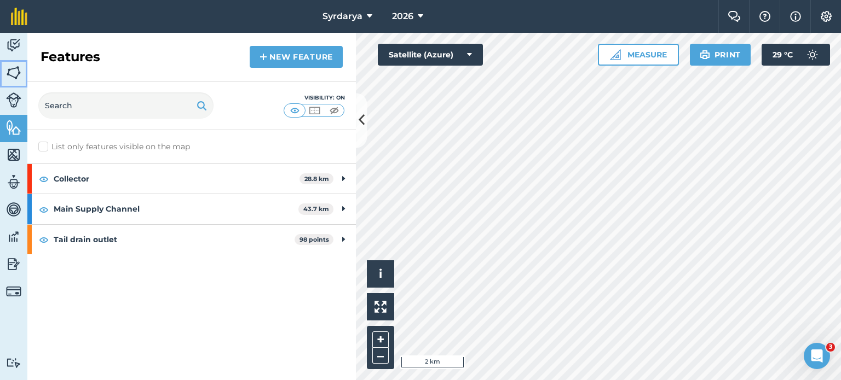
click at [14, 70] on img at bounding box center [13, 73] width 15 height 16
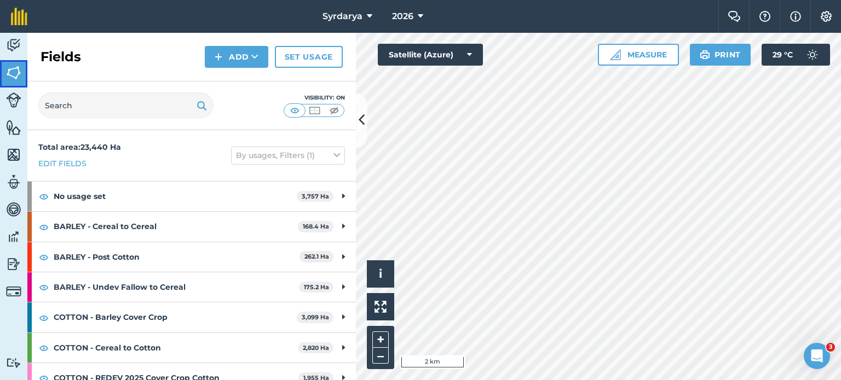
click at [13, 84] on link "Fields" at bounding box center [13, 73] width 27 height 27
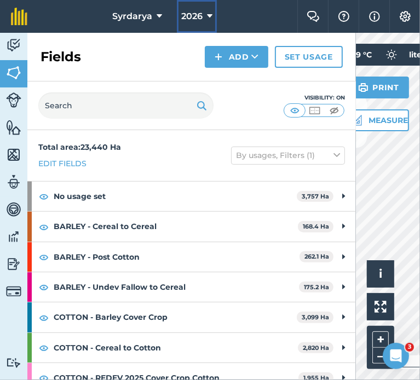
click at [186, 14] on span "2026" at bounding box center [191, 16] width 21 height 13
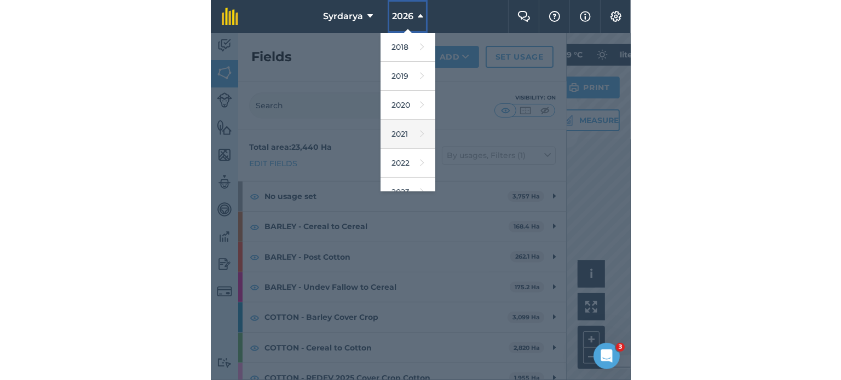
scroll to position [130, 0]
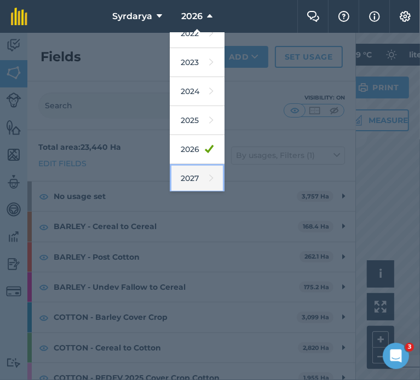
click at [206, 182] on link "2027" at bounding box center [197, 178] width 55 height 29
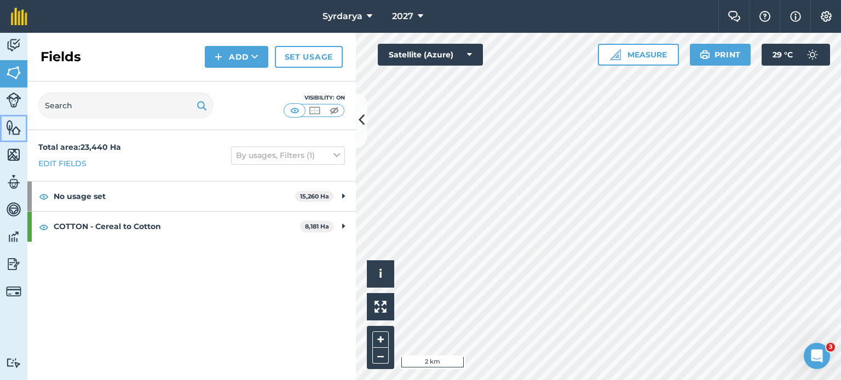
click at [13, 129] on img at bounding box center [13, 127] width 15 height 16
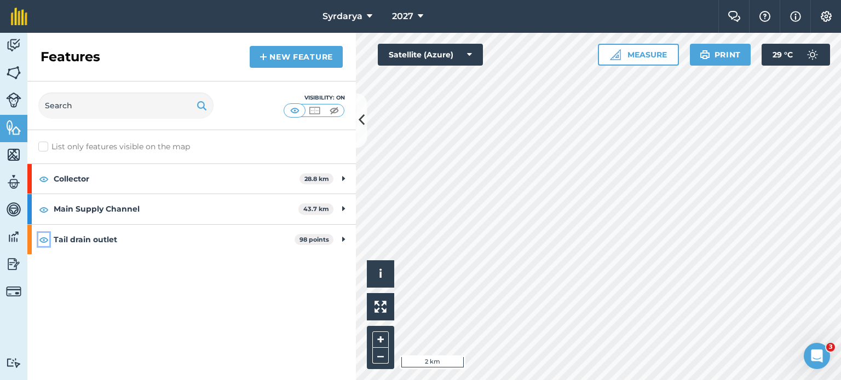
click at [47, 240] on img at bounding box center [44, 239] width 10 height 13
click at [14, 82] on link "Fields" at bounding box center [13, 73] width 27 height 27
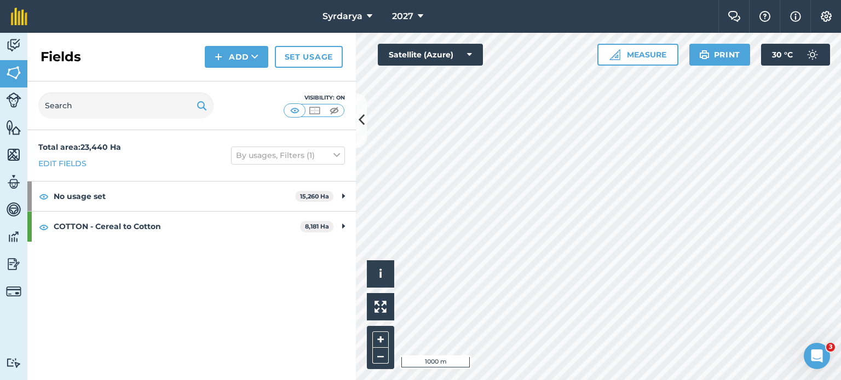
click at [353, 114] on div "Visibility: On" at bounding box center [191, 106] width 328 height 49
click at [361, 119] on icon at bounding box center [362, 120] width 6 height 19
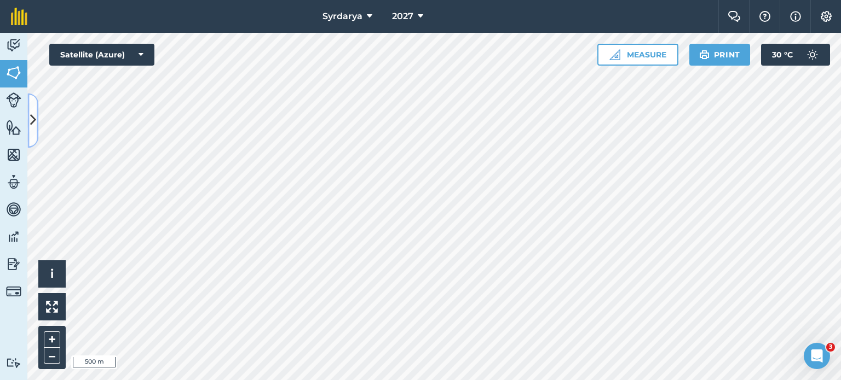
click at [30, 115] on icon at bounding box center [33, 120] width 6 height 19
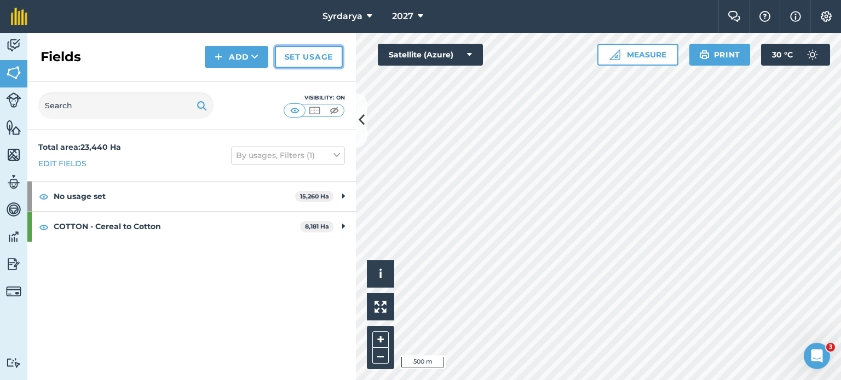
click at [309, 65] on link "Set usage" at bounding box center [309, 57] width 68 height 22
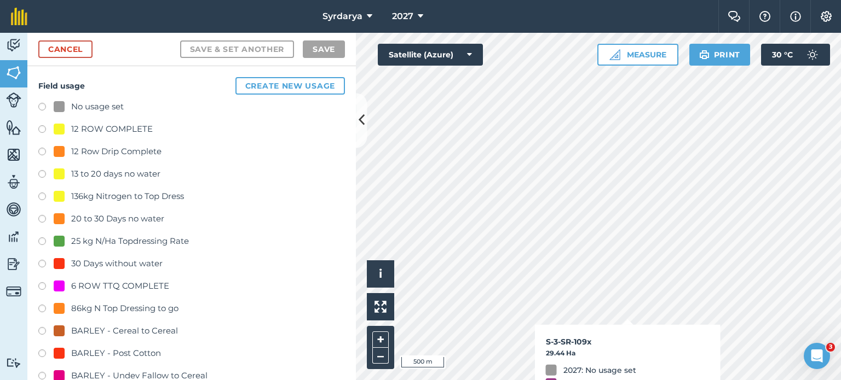
checkbox input "true"
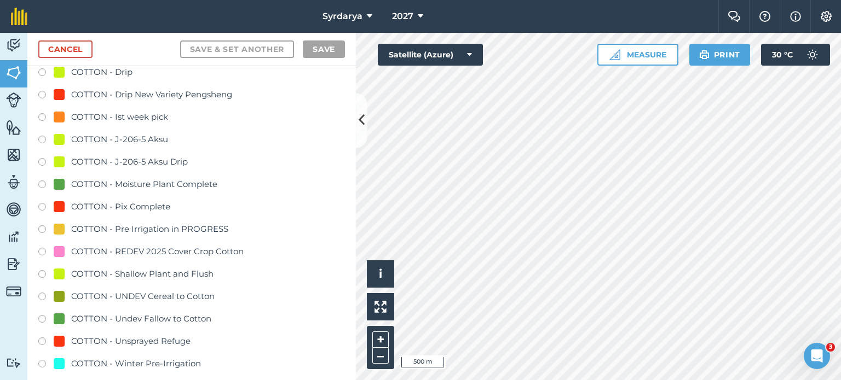
scroll to position [883, 0]
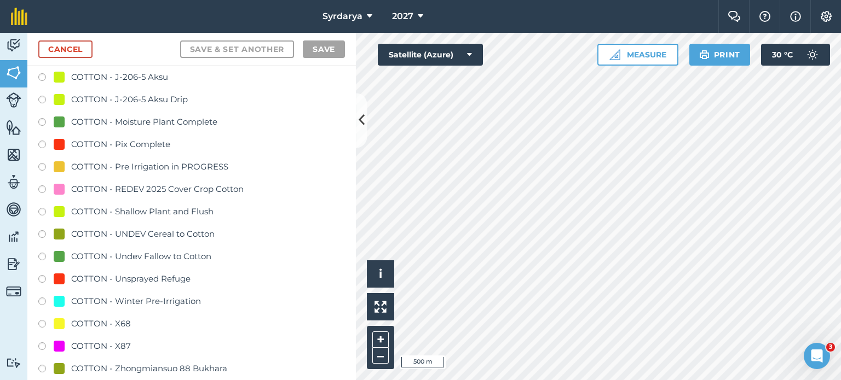
click at [186, 232] on div "COTTON - UNDEV Cereal to Cotton" at bounding box center [142, 234] width 143 height 13
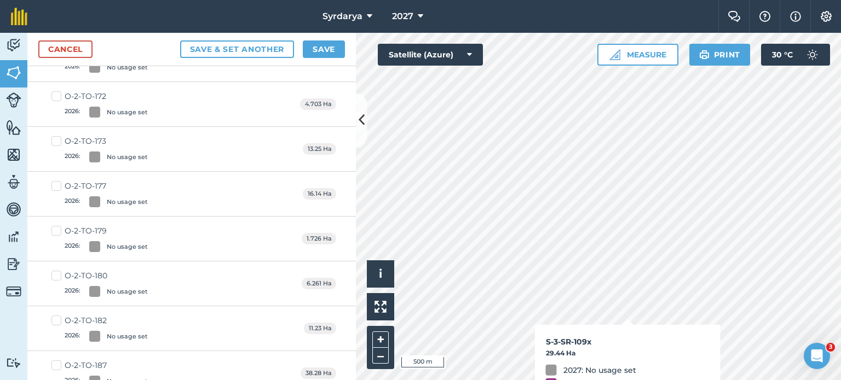
checkbox input "false"
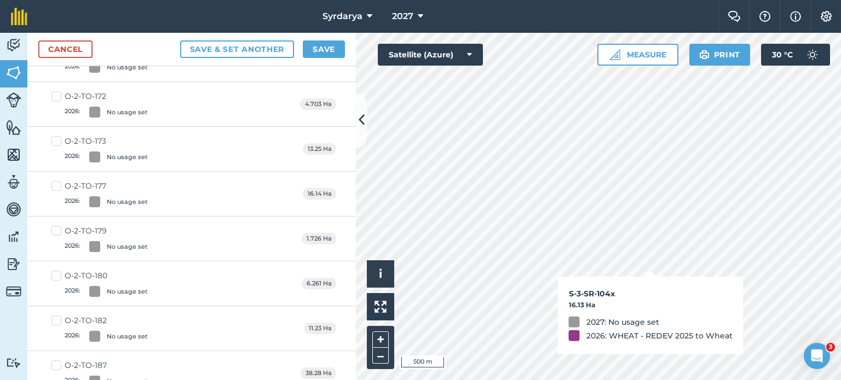
checkbox input "false"
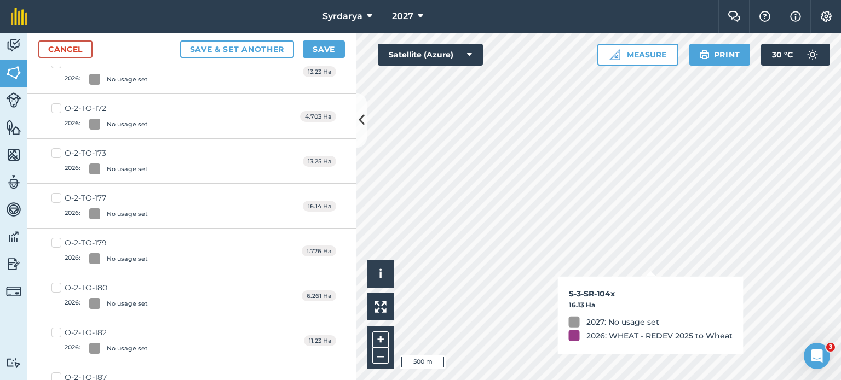
scroll to position [895, 0]
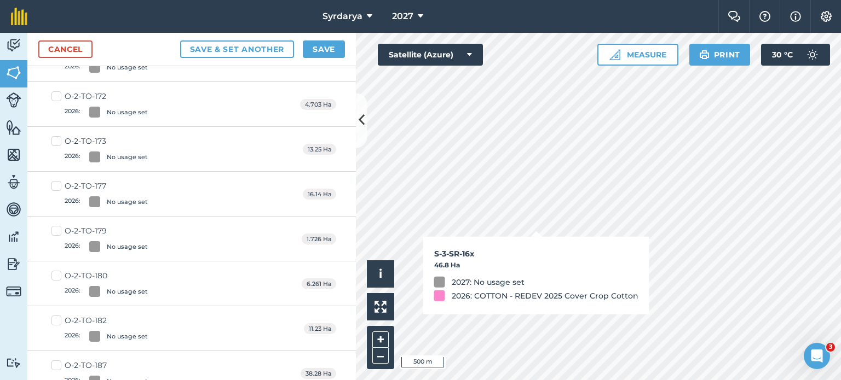
checkbox input "true"
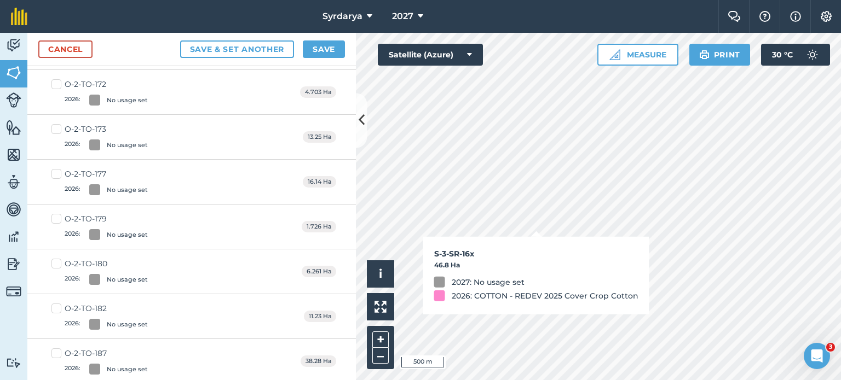
scroll to position [883, 0]
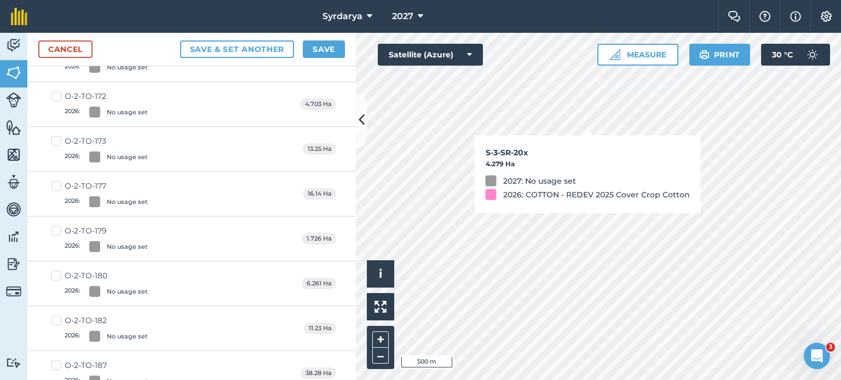
checkbox input "true"
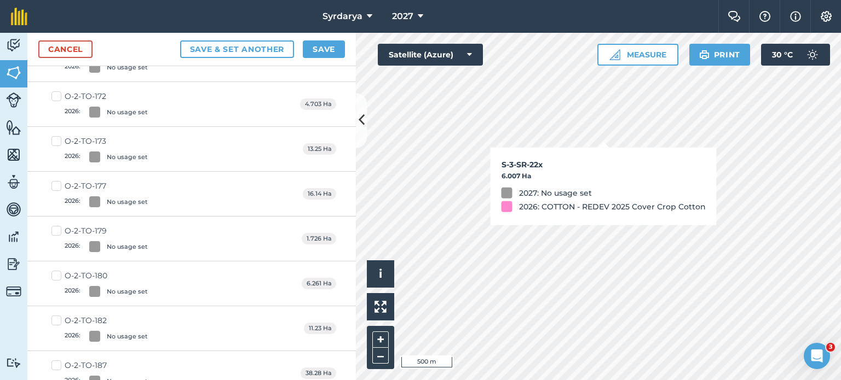
checkbox input "true"
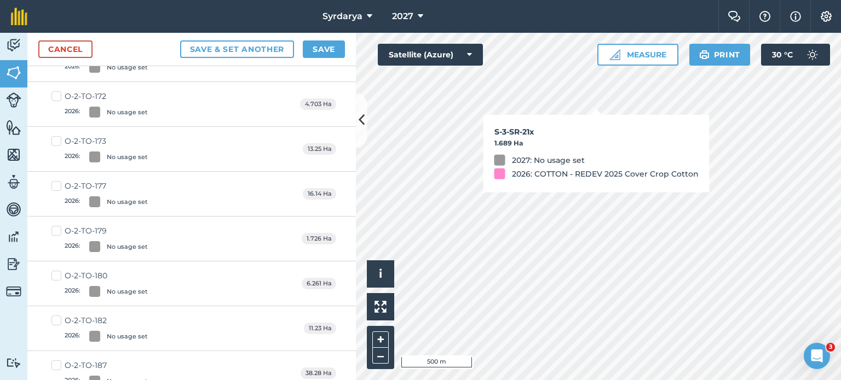
checkbox input "true"
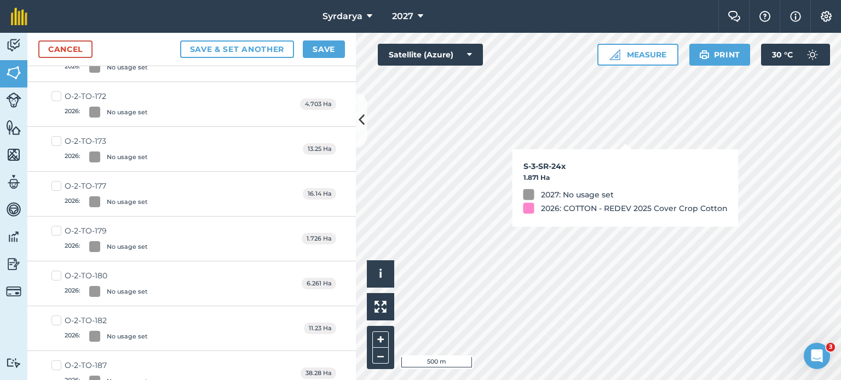
checkbox input "true"
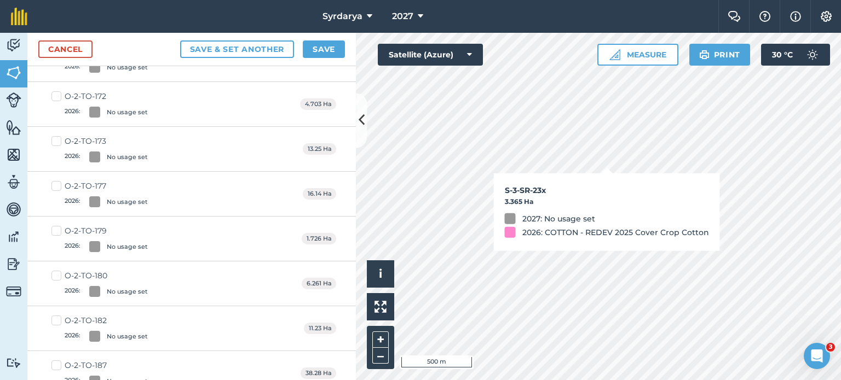
checkbox input "true"
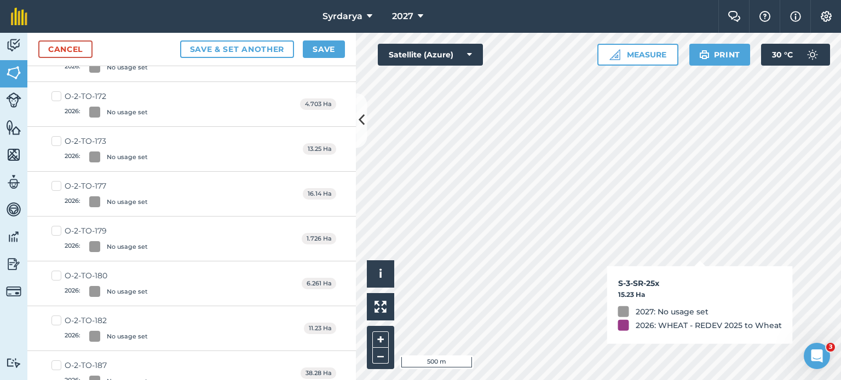
checkbox input "true"
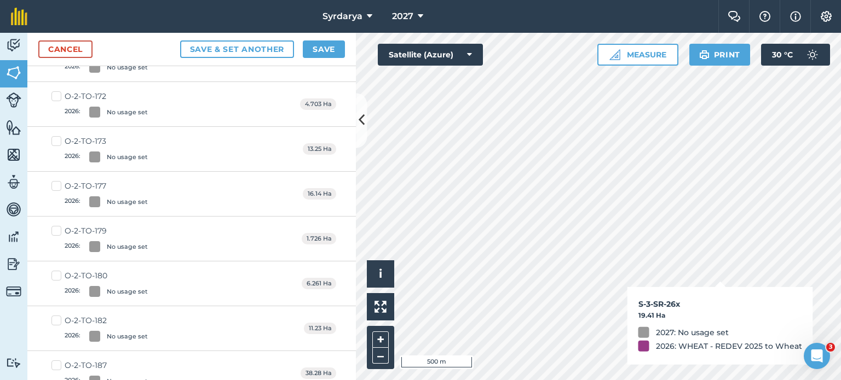
checkbox input "true"
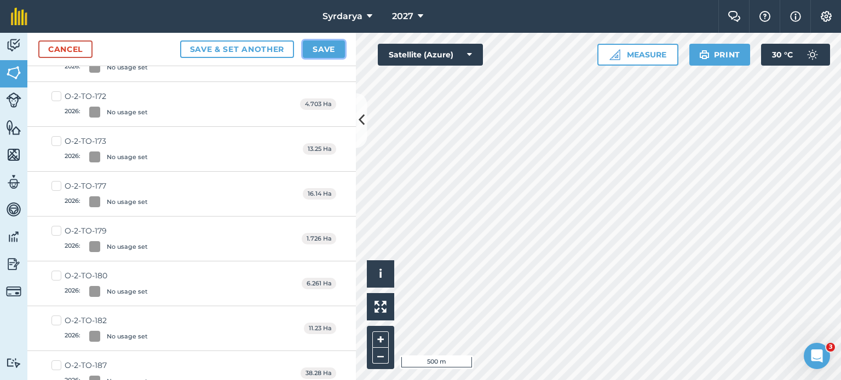
click at [318, 48] on button "Save" at bounding box center [324, 50] width 42 height 18
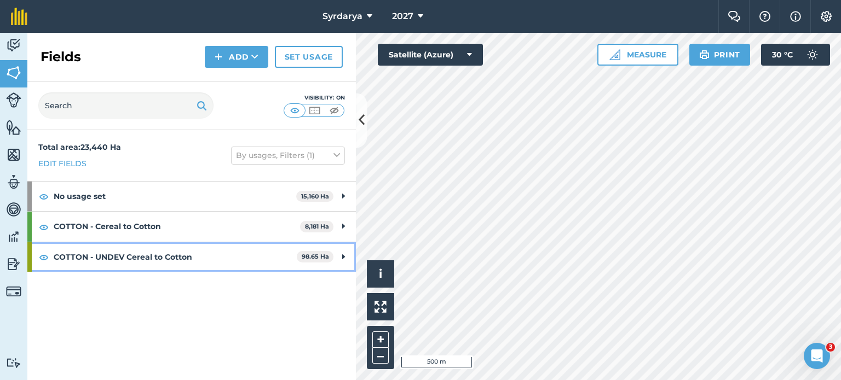
click at [342, 255] on icon at bounding box center [343, 257] width 3 height 12
click at [340, 257] on icon at bounding box center [342, 257] width 5 height 12
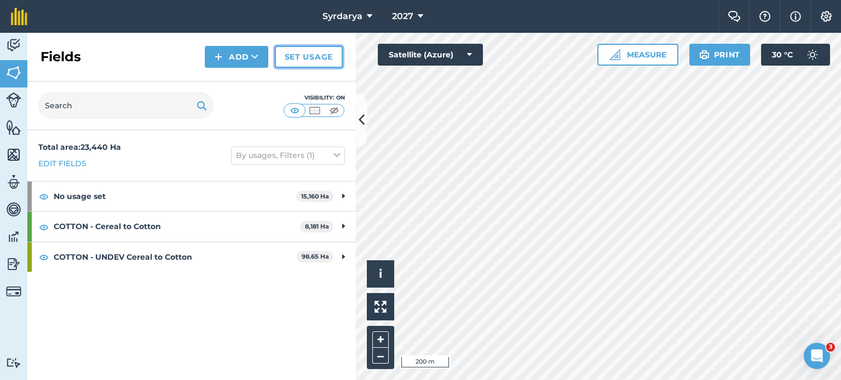
click at [316, 56] on link "Set usage" at bounding box center [309, 57] width 68 height 22
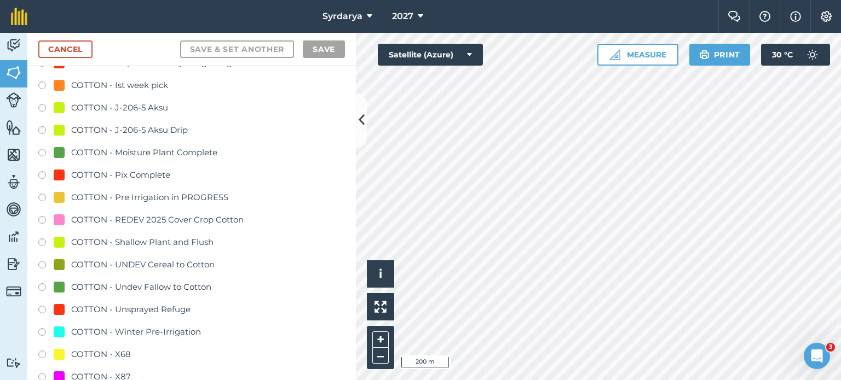
scroll to position [887, 0]
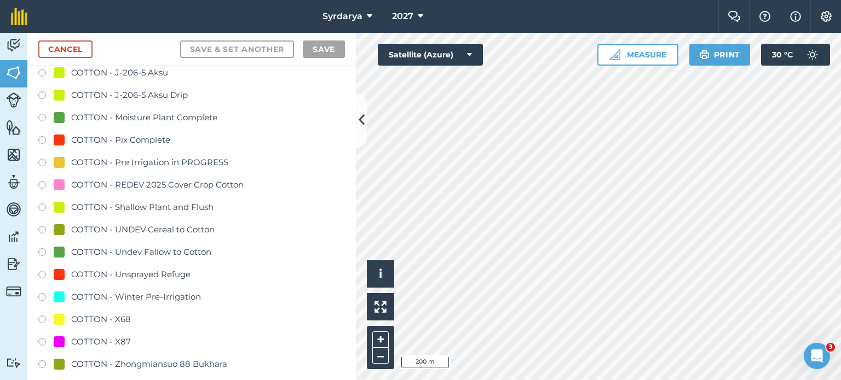
click at [151, 225] on div "COTTON - UNDEV Cereal to Cotton" at bounding box center [142, 229] width 143 height 13
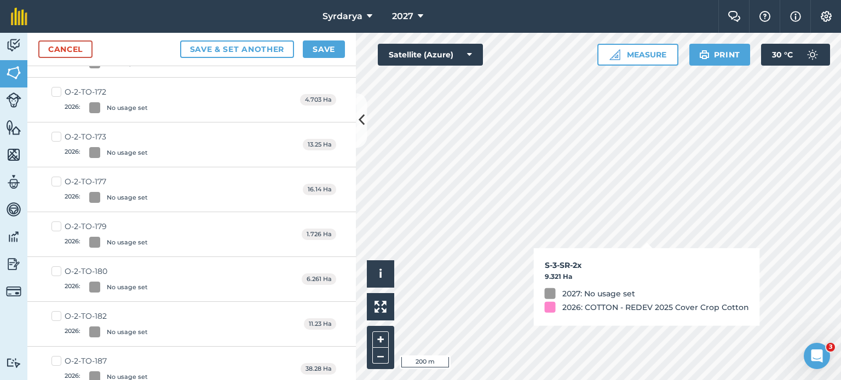
checkbox input "true"
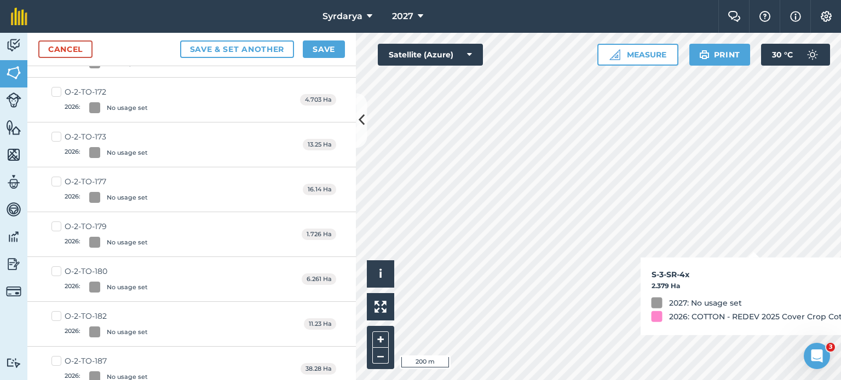
scroll to position [874, 0]
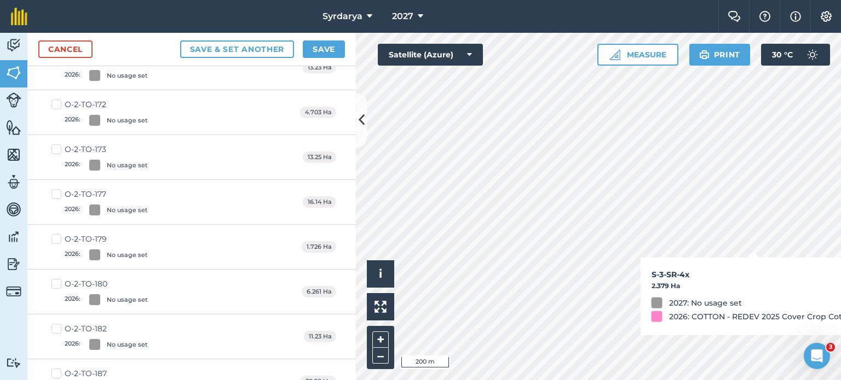
checkbox input "true"
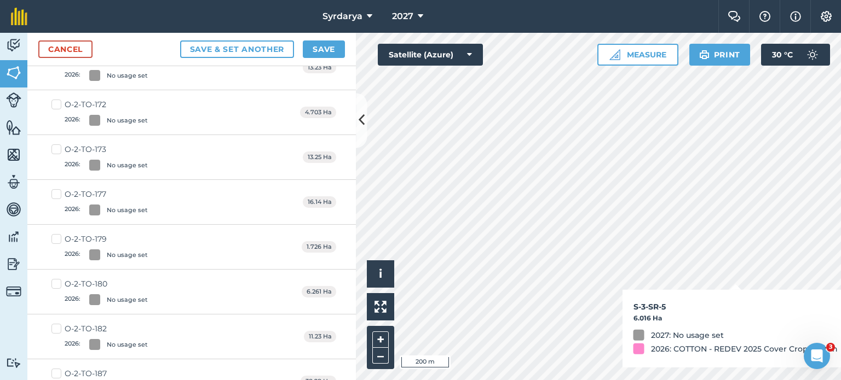
checkbox input "true"
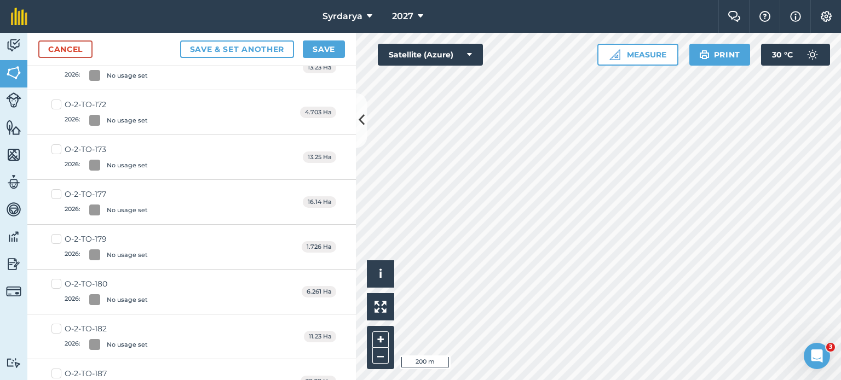
checkbox input "true"
click at [313, 56] on button "Save" at bounding box center [324, 50] width 42 height 18
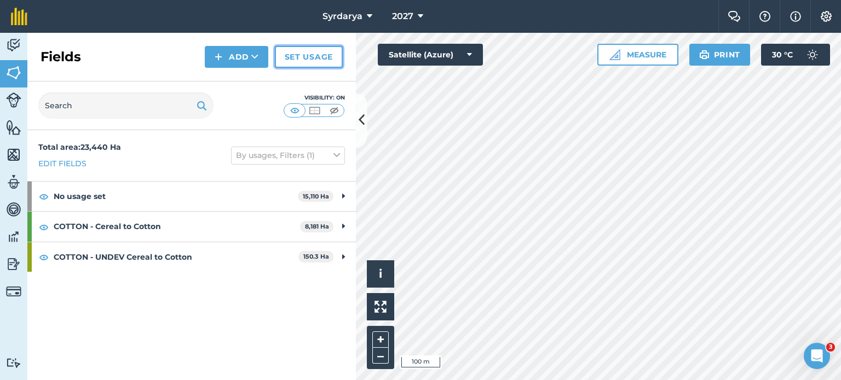
click at [320, 56] on link "Set usage" at bounding box center [309, 57] width 68 height 22
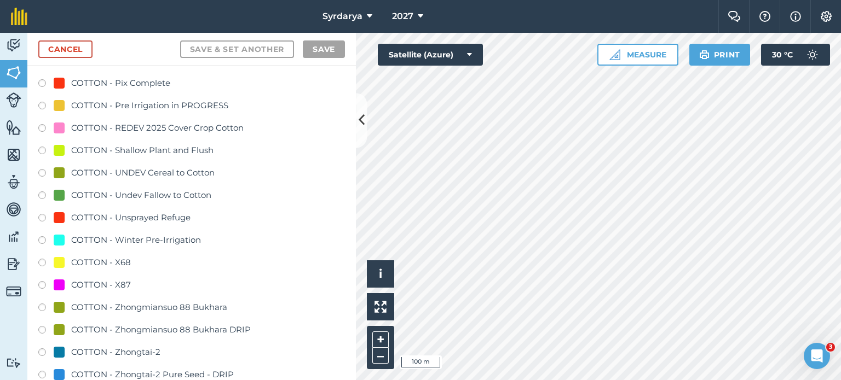
scroll to position [941, 0]
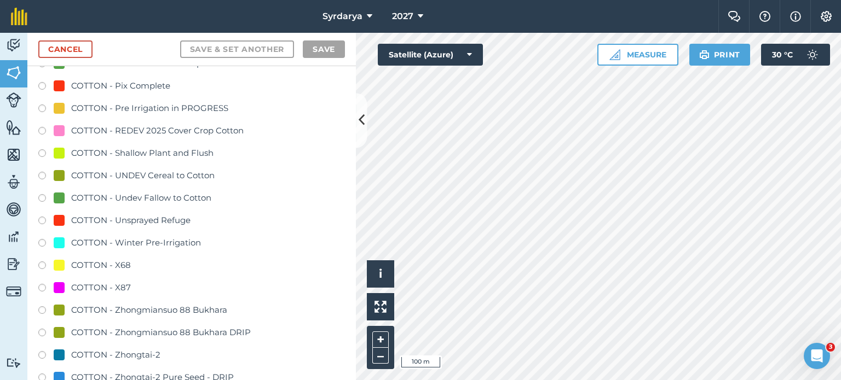
click at [159, 176] on div "COTTON - UNDEV Cereal to Cotton" at bounding box center [142, 175] width 143 height 13
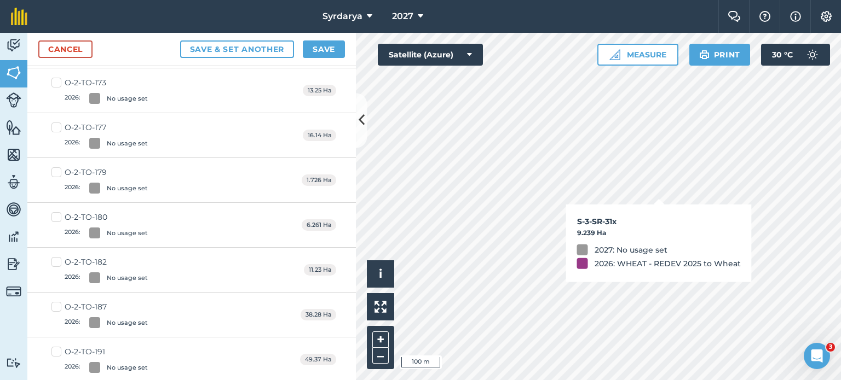
checkbox input "true"
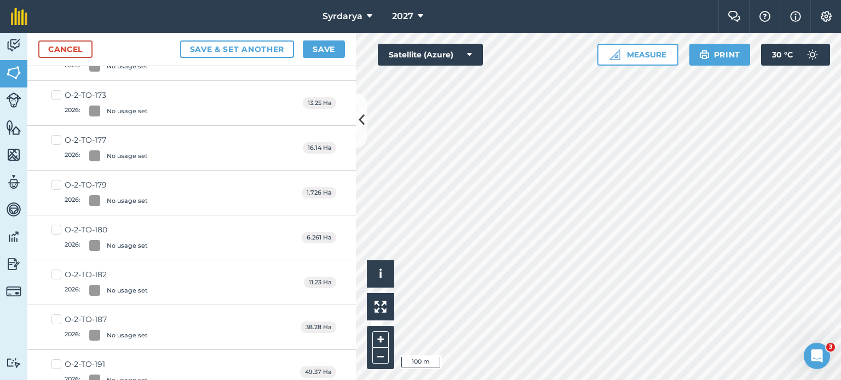
checkbox input "true"
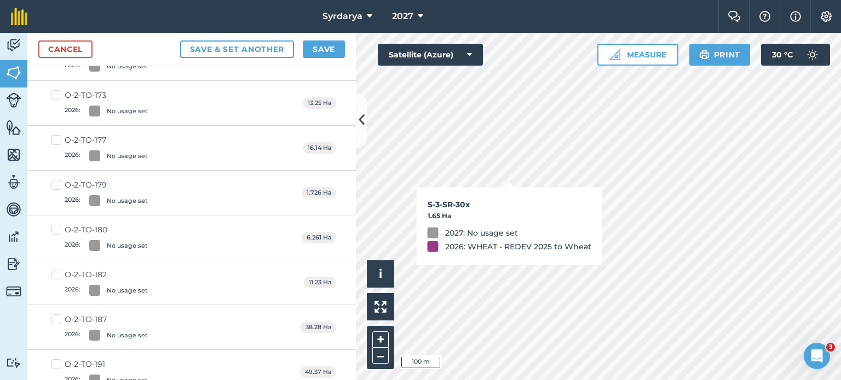
checkbox input "true"
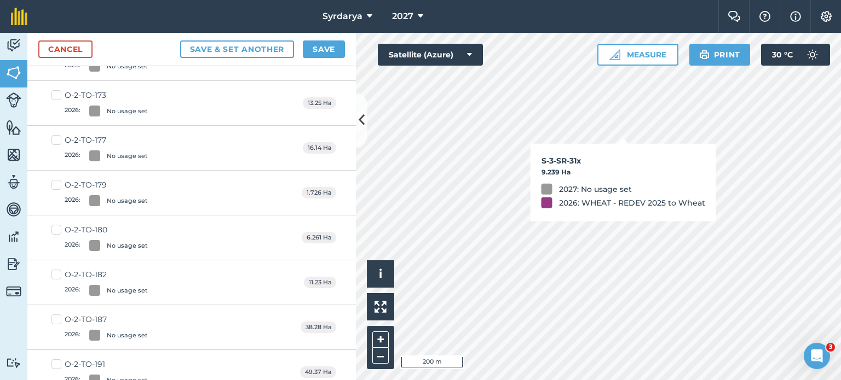
click at [420, 56] on div "S-3-SR-31x 9.239 Ha 2027: No usage set 2026: WHEAT - REDEV 2025 to Wheat Click …" at bounding box center [598, 207] width 485 height 348
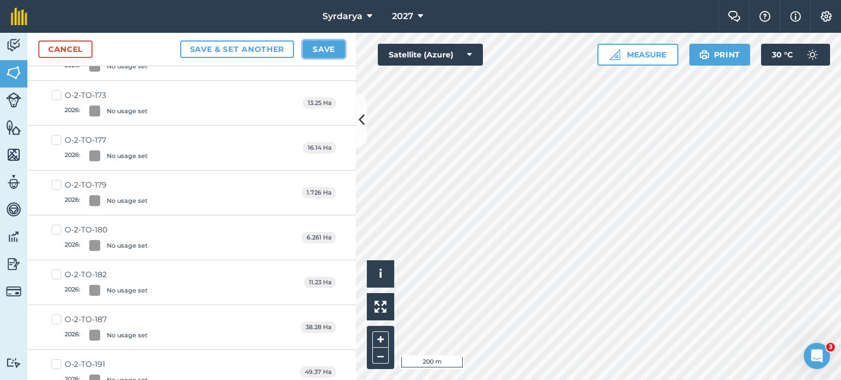
click at [331, 47] on button "Save" at bounding box center [324, 50] width 42 height 18
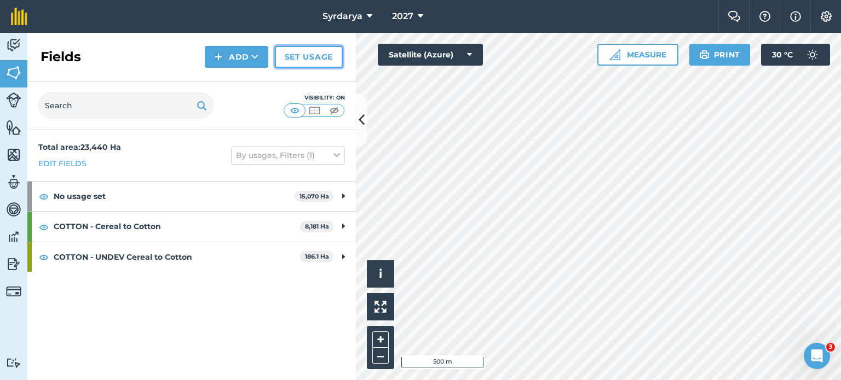
click at [331, 59] on link "Set usage" at bounding box center [309, 57] width 68 height 22
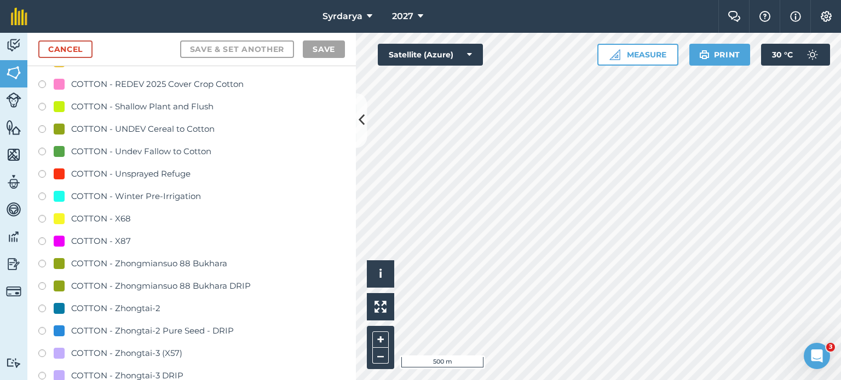
scroll to position [988, 0]
click at [194, 124] on div "COTTON - UNDEV Cereal to Cotton" at bounding box center [142, 129] width 143 height 13
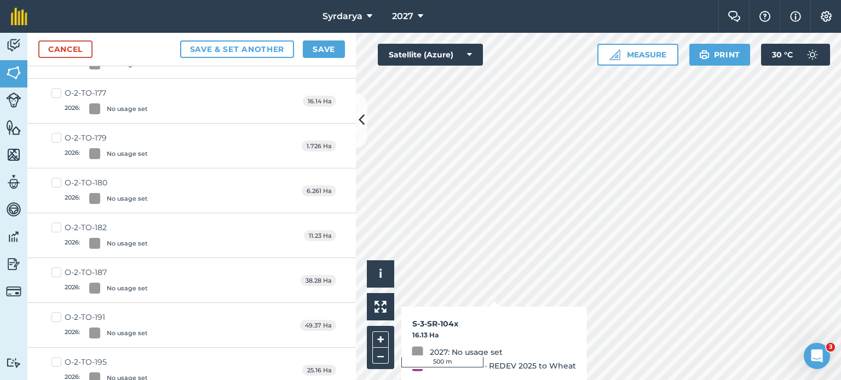
checkbox input "true"
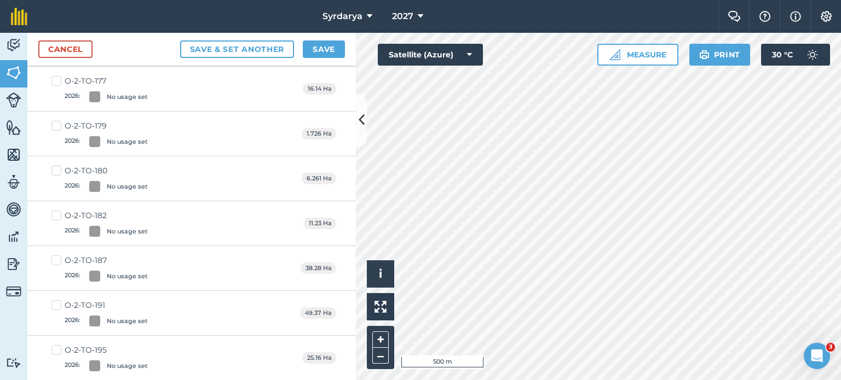
scroll to position [976, 0]
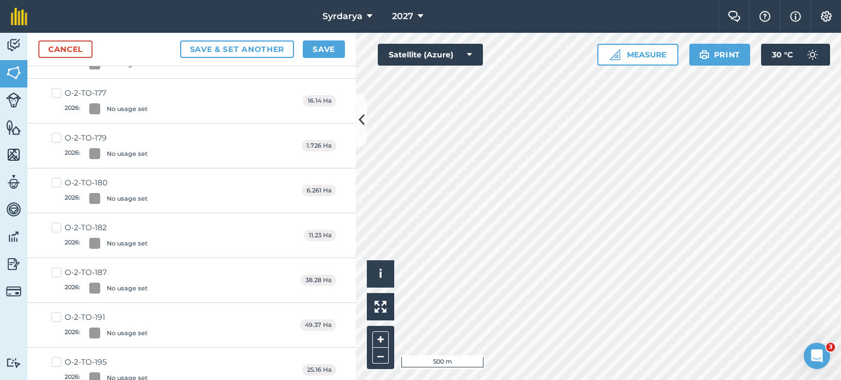
checkbox input "true"
click at [332, 49] on button "Save" at bounding box center [324, 50] width 42 height 18
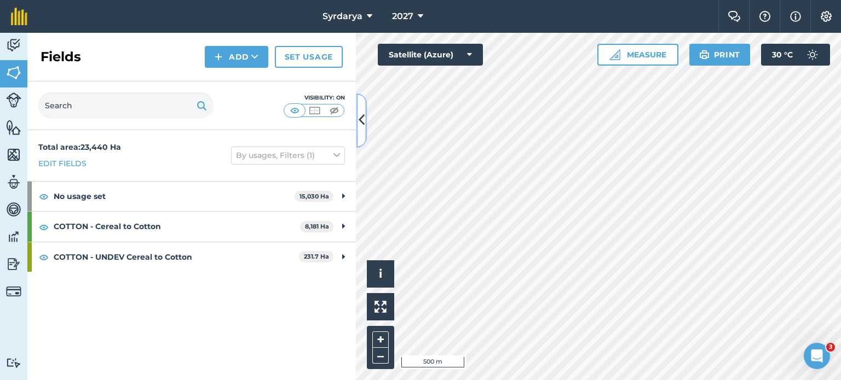
click at [357, 122] on button at bounding box center [361, 120] width 11 height 55
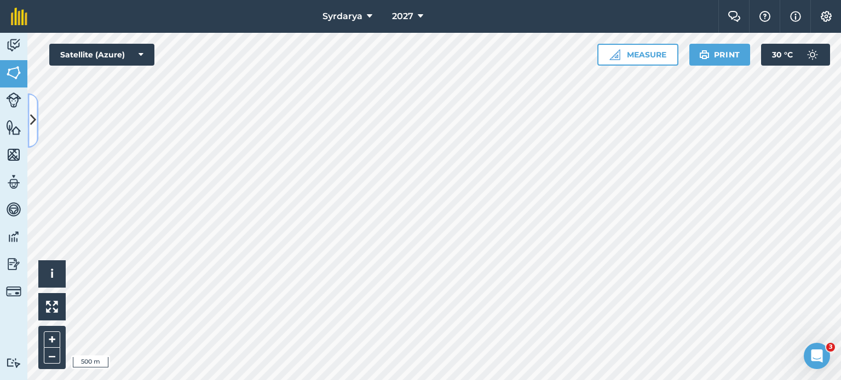
click at [34, 127] on icon at bounding box center [33, 120] width 6 height 19
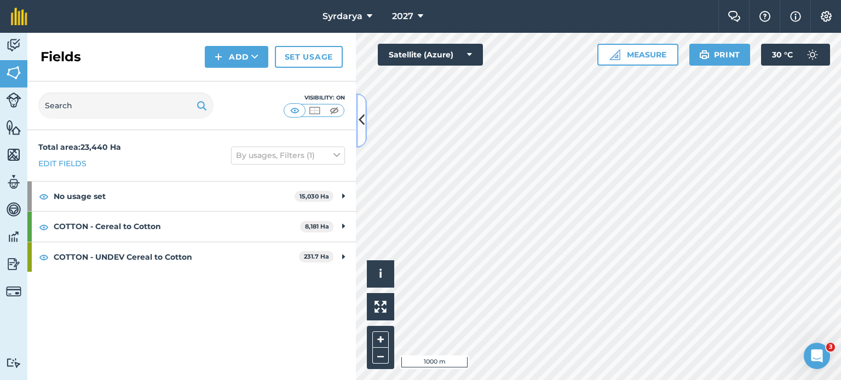
click at [365, 131] on button at bounding box center [361, 120] width 11 height 55
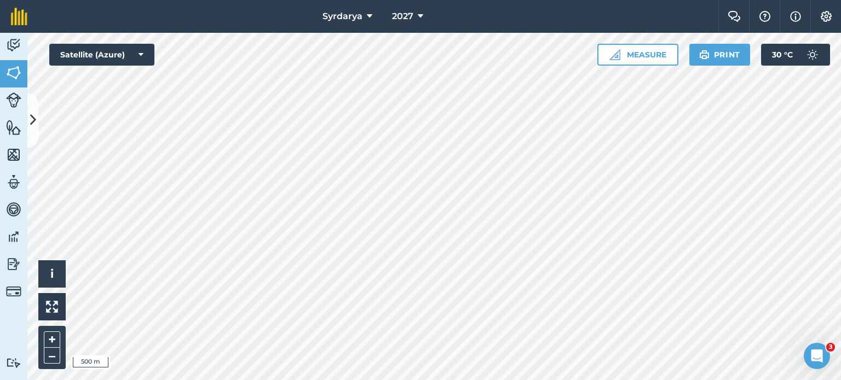
click at [420, 45] on div "Click to place a point i © 2025 TomTom, Microsoft 500 m + – Satellite (Azure) M…" at bounding box center [434, 207] width 814 height 348
click at [416, 13] on button "2027" at bounding box center [408, 16] width 40 height 33
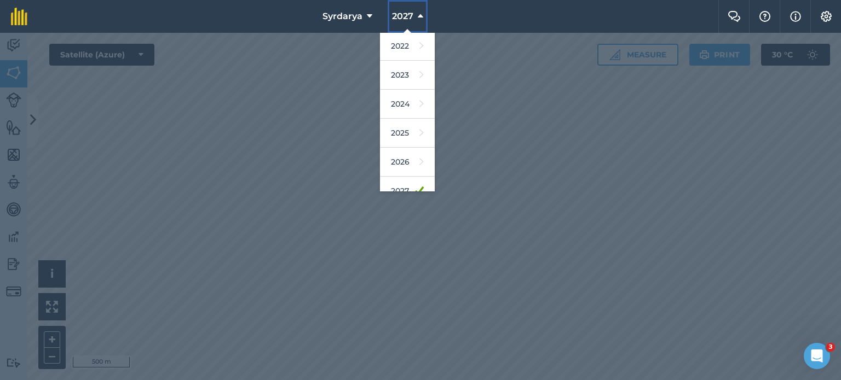
scroll to position [118, 0]
click at [407, 152] on link "2026" at bounding box center [407, 161] width 55 height 29
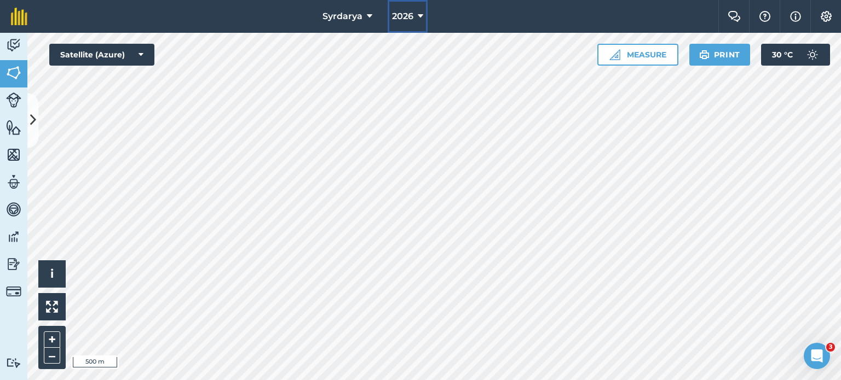
click at [407, 12] on span "2026" at bounding box center [402, 16] width 21 height 13
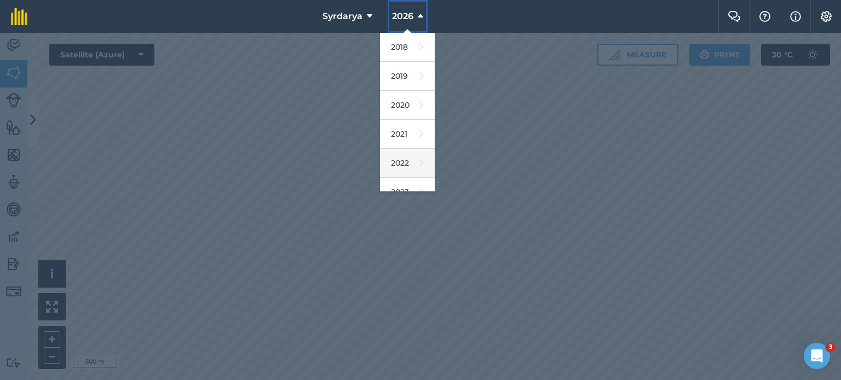
scroll to position [130, 0]
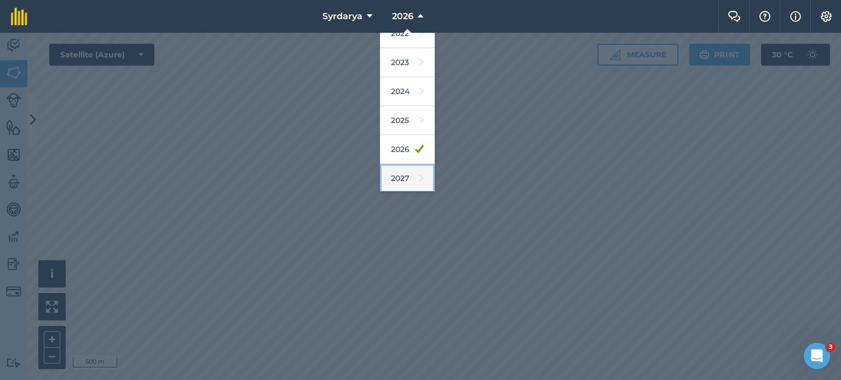
click at [407, 167] on link "2027" at bounding box center [407, 178] width 55 height 29
